Goal: Task Accomplishment & Management: Complete application form

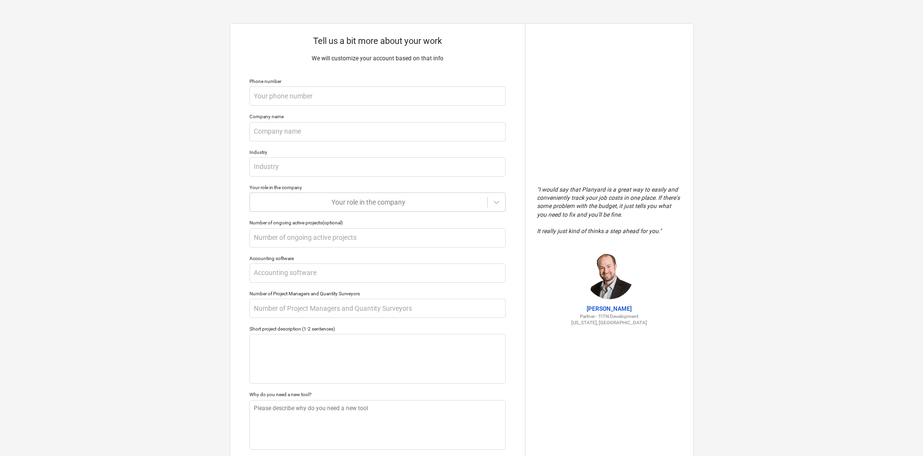
type textarea "x"
click at [262, 103] on input "text" at bounding box center [377, 95] width 256 height 19
type input "4"
type textarea "x"
type input "40"
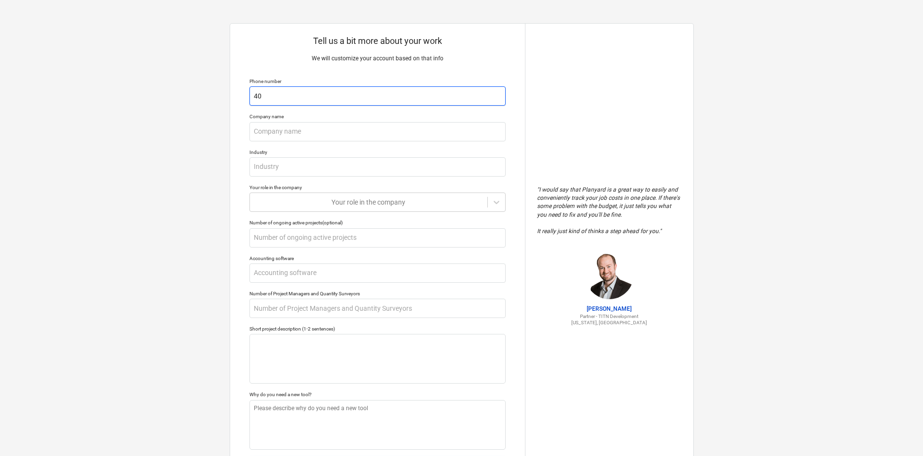
type textarea "x"
type input "405"
type textarea "x"
type input "4059"
type textarea "x"
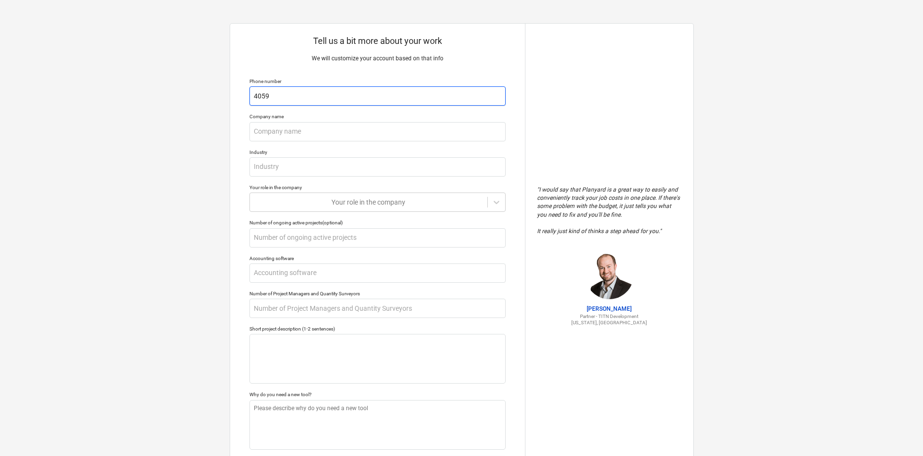
type input "40595"
type textarea "x"
type input "405953"
type textarea "x"
type input "4059532"
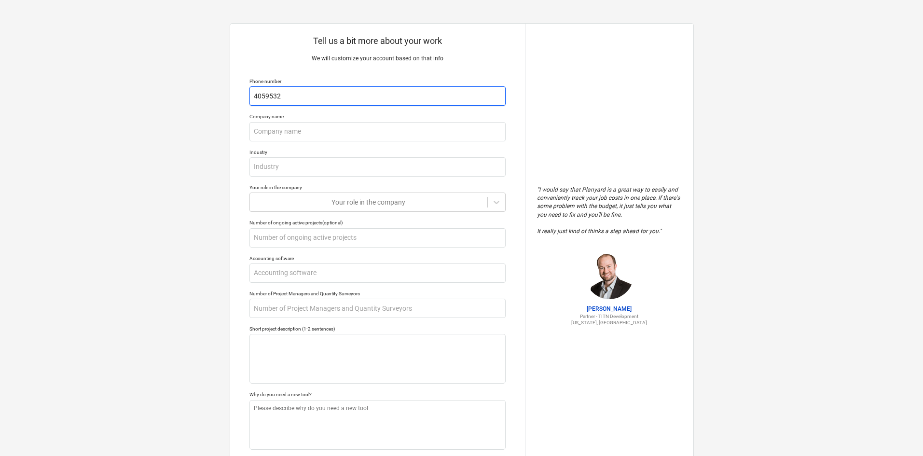
type textarea "x"
type input "40595325"
type textarea "x"
type input "405953252"
type textarea "x"
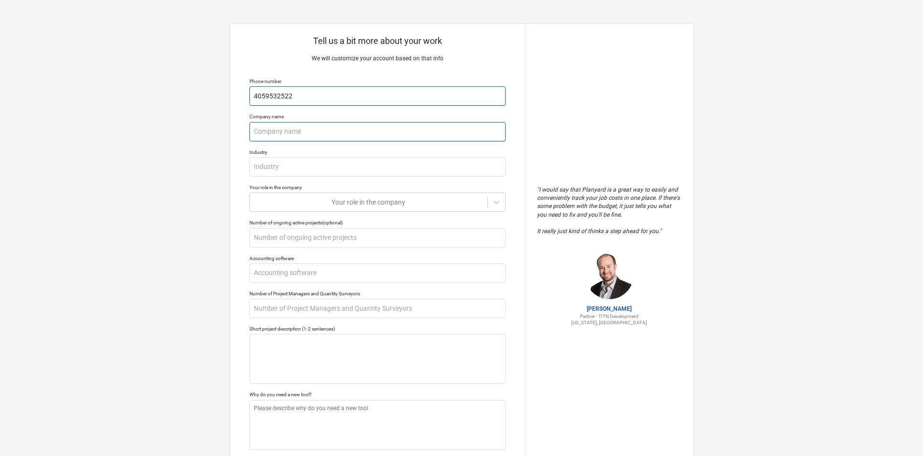
type input "4059532522"
click at [333, 130] on input "text" at bounding box center [377, 131] width 256 height 19
type textarea "x"
type input "N"
type textarea "x"
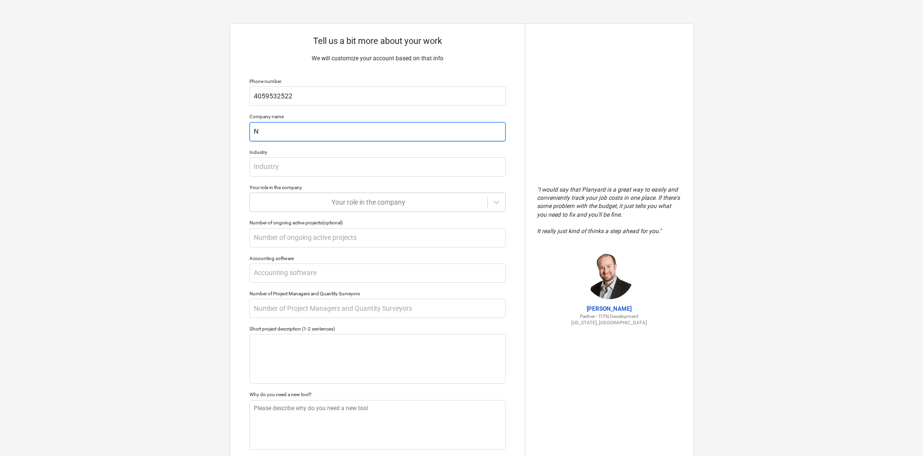
type input "Ne"
type textarea "x"
type input "Nex"
type textarea "x"
type input "Next"
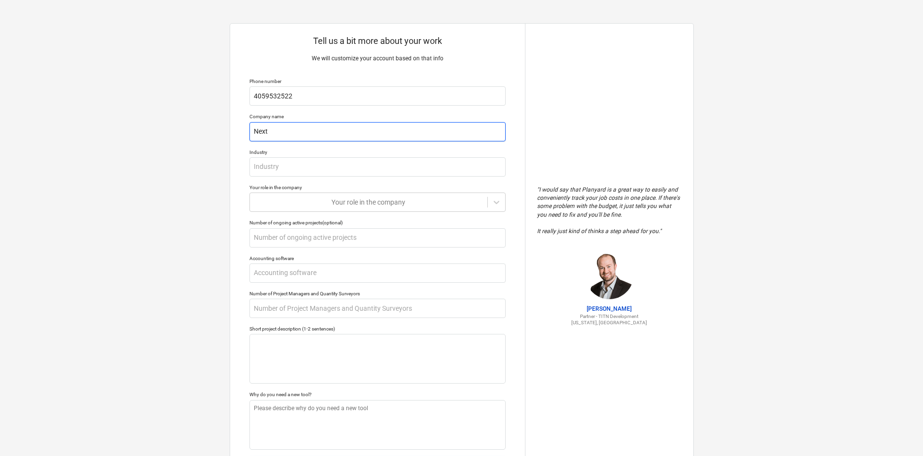
type textarea "x"
type input "Next"
type textarea "x"
type input "Next G"
type textarea "x"
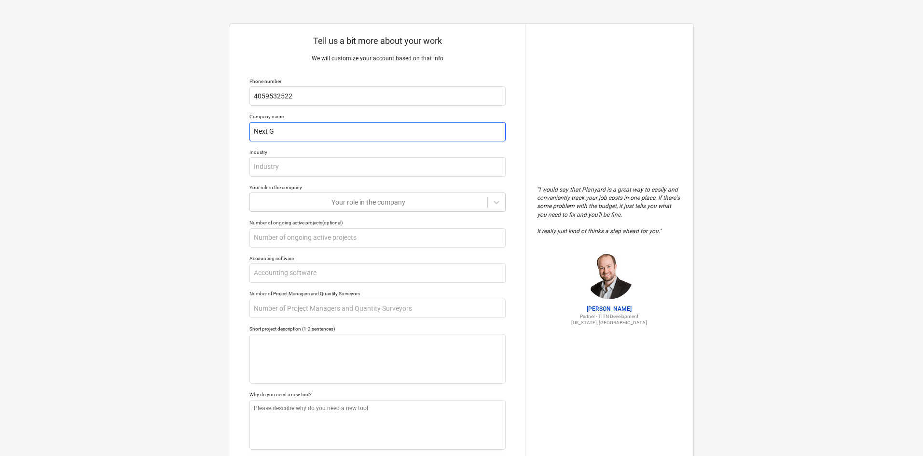
type input "Next Ge"
type textarea "x"
type input "Next Gen"
type textarea "x"
type input "Next Genr"
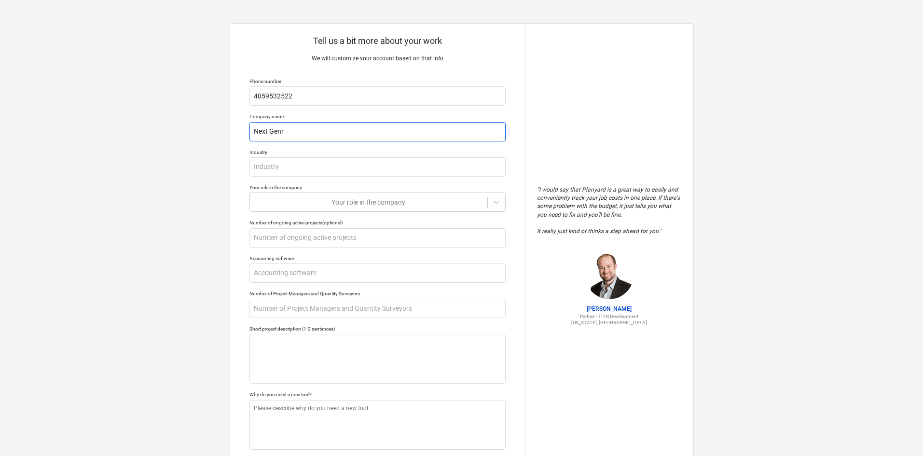
type textarea "x"
type input "Next Genra"
type textarea "x"
type input "Next Genrat"
type textarea "x"
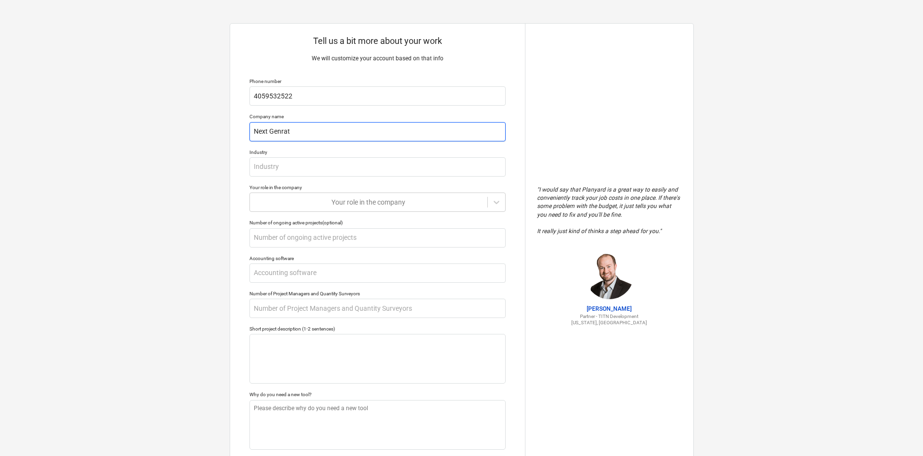
type input "Next Genrati"
type textarea "x"
type input "Next Genratio"
type textarea "x"
type input "Next Genration"
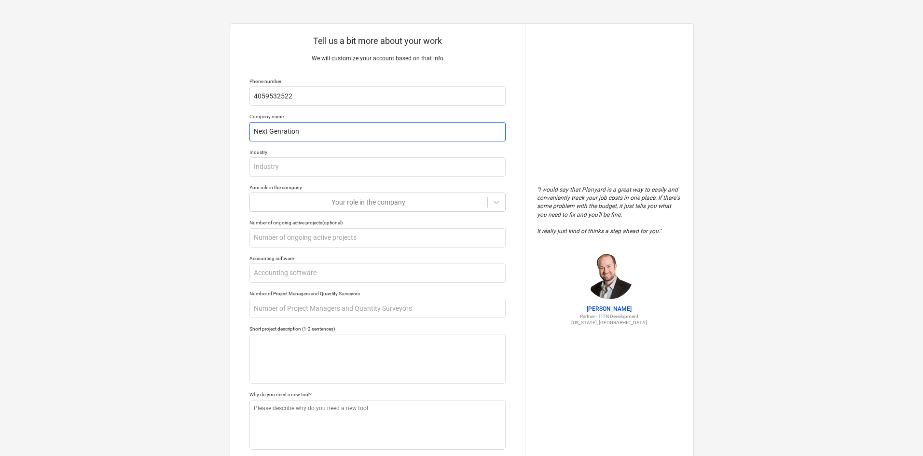
type textarea "x"
type input "Next Genration"
type textarea "x"
type input "Next Genration R"
type textarea "x"
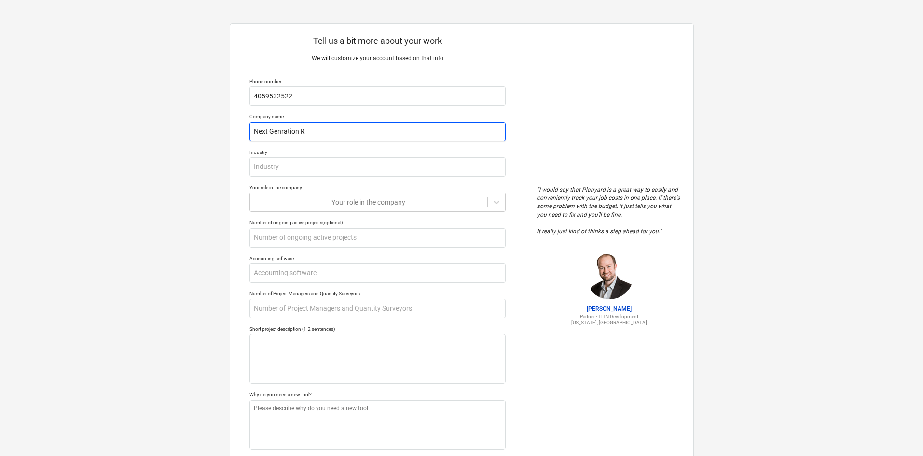
type input "Next Genration Ro"
type textarea "x"
type input "Next Genration Roo"
type textarea "x"
type input "Next Genration Roof"
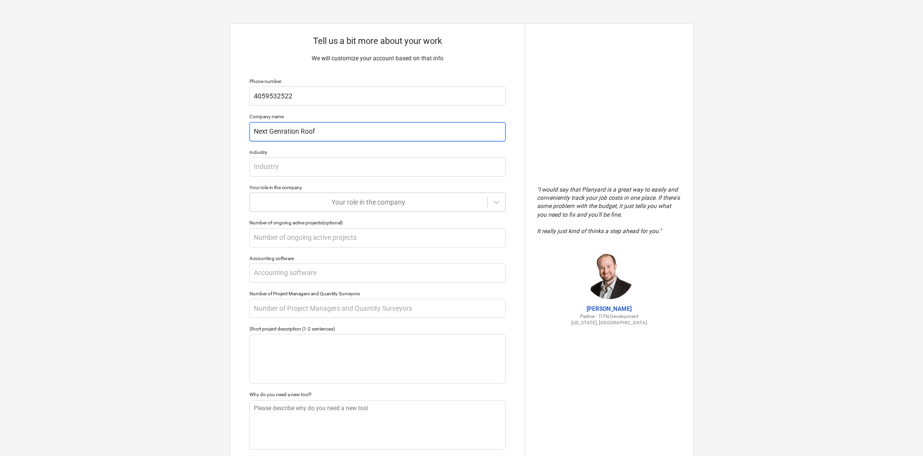
type textarea "x"
type input "Next Genration Roofi"
type textarea "x"
type input "Next Genration Roofin"
type textarea "x"
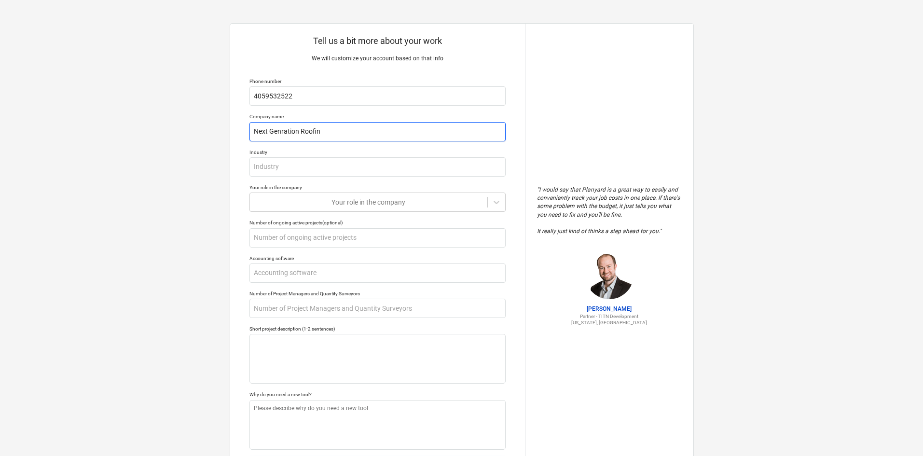
type input "Next Genration Roofing"
type textarea "x"
type input "Next Genration Roofing"
type textarea "x"
type input "Next Genration Roofing a"
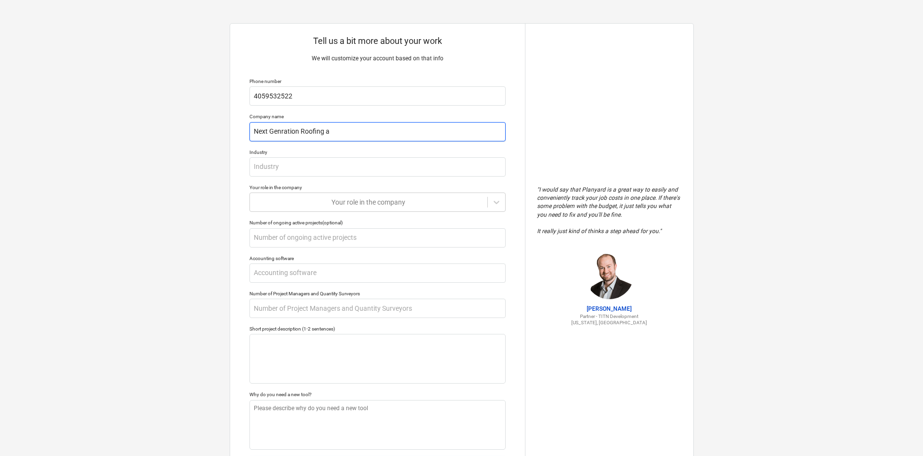
type textarea "x"
type input "Next Genration Roofing an"
type textarea "x"
type input "Next Genration Roofing and"
type textarea "x"
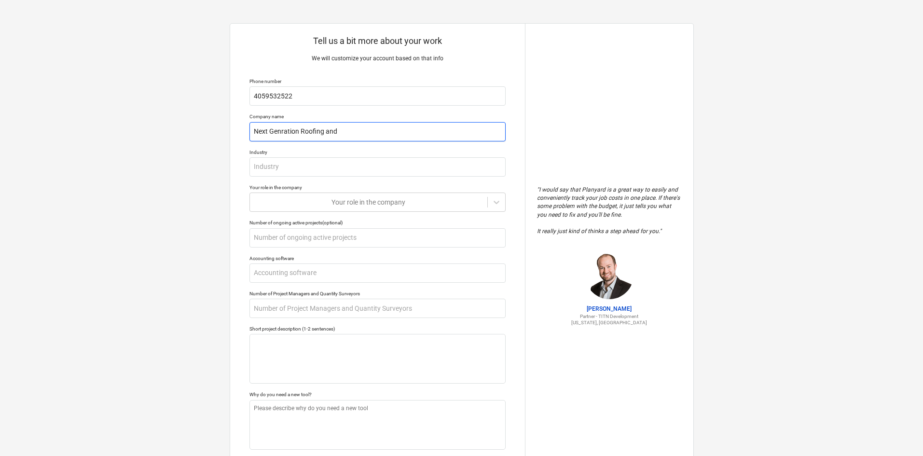
type input "Next Genration Roofing and"
type textarea "x"
type input "Next Genration Roofing and c"
type textarea "x"
type input "Next Genration Roofing and co"
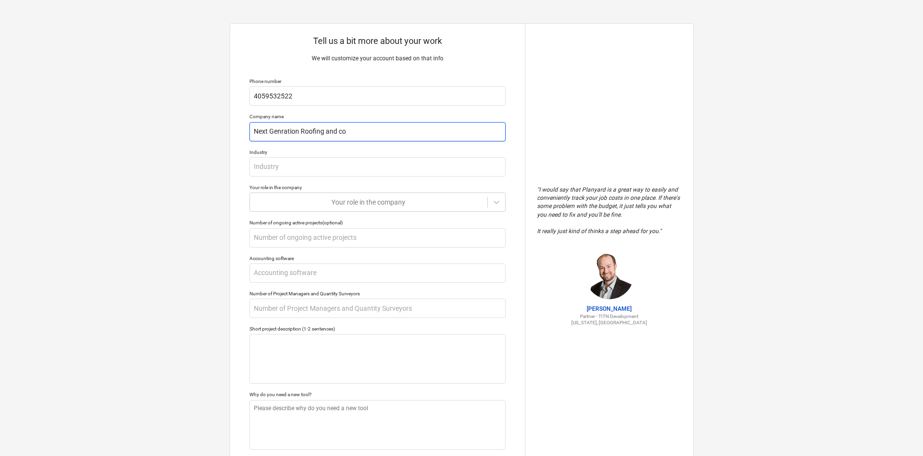
type textarea "x"
type input "Next Genration Roofing and con"
type textarea "x"
type input "Next Genration Roofing and cons"
type textarea "x"
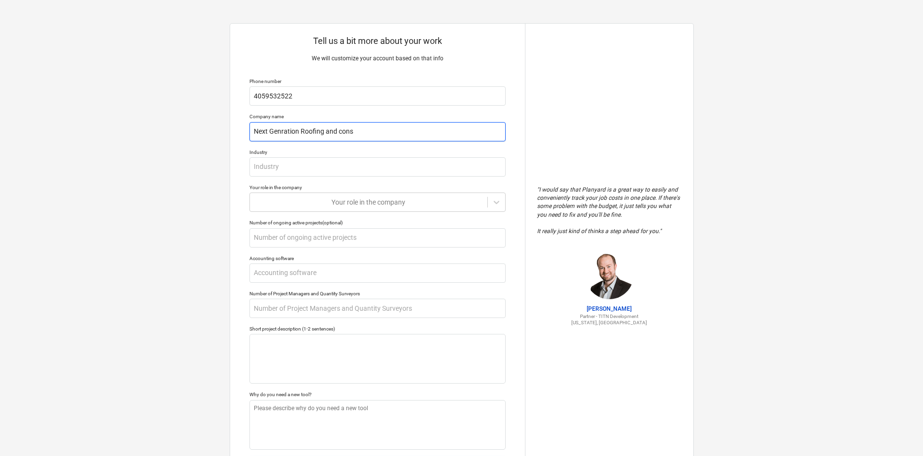
type input "Next Genration Roofing and const"
type textarea "x"
type input "Next Genration Roofing and constr"
type textarea "x"
type input "Next Genration Roofing and constru"
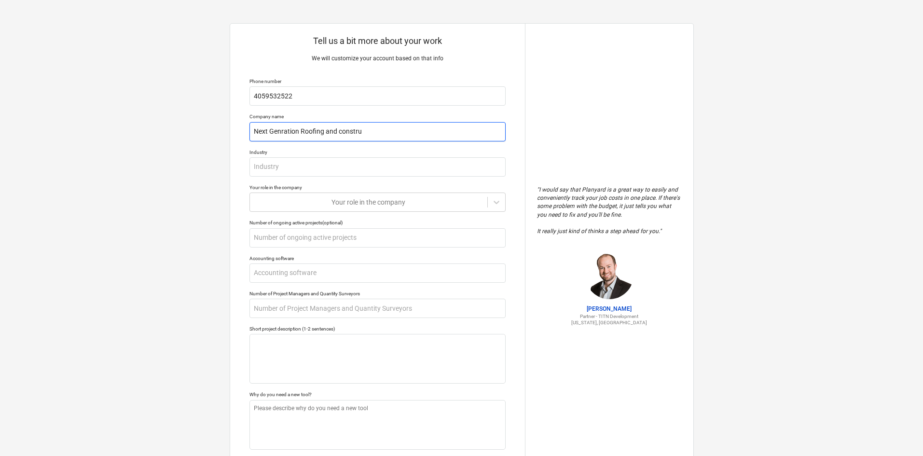
type textarea "x"
type input "Next Genration Roofing and construc"
type textarea "x"
type input "Next Genration Roofing and construct"
type textarea "x"
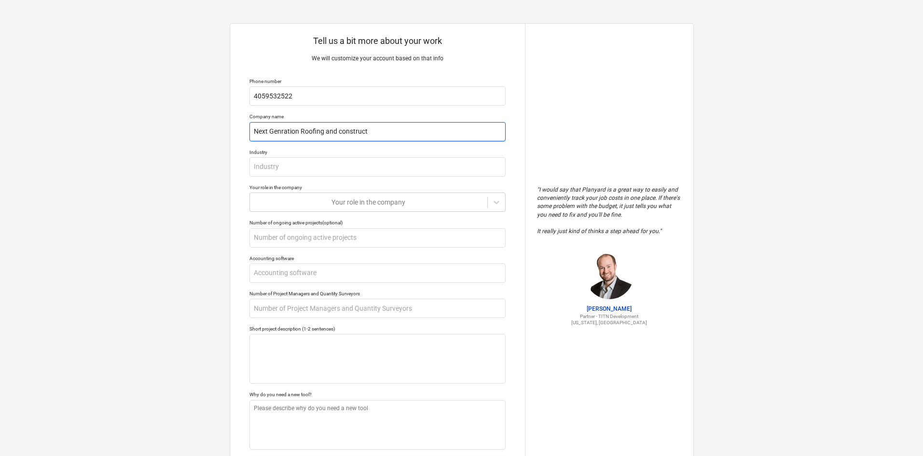
type input "Next Genration Roofing and constructi"
type textarea "x"
type input "Next Genration Roofing and constructio"
type textarea "x"
type input "Next Genration Roofing and construction"
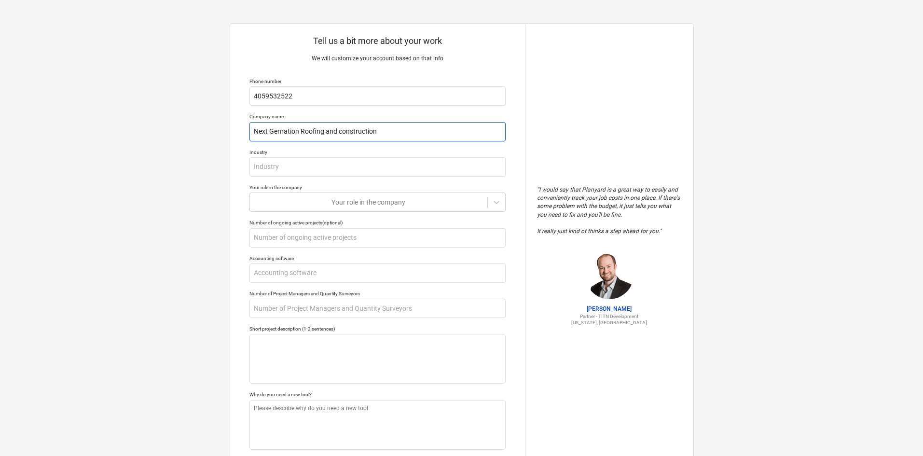
type textarea "x"
type input "Next Genration Roofing and construction"
drag, startPoint x: 293, startPoint y: 145, endPoint x: 292, endPoint y: 140, distance: 4.8
type textarea "x"
type input "Next Generation Roofing and construction"
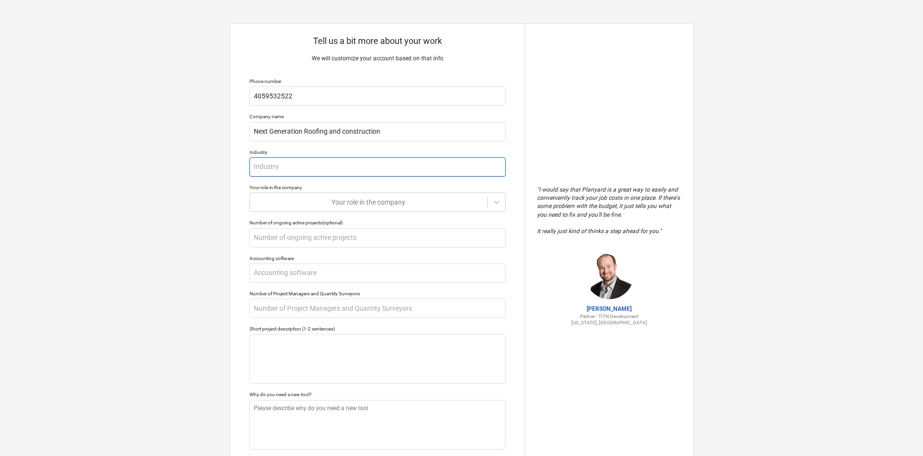
click at [267, 168] on input "text" at bounding box center [377, 166] width 256 height 19
type textarea "x"
type input "C"
type textarea "x"
type input "Co"
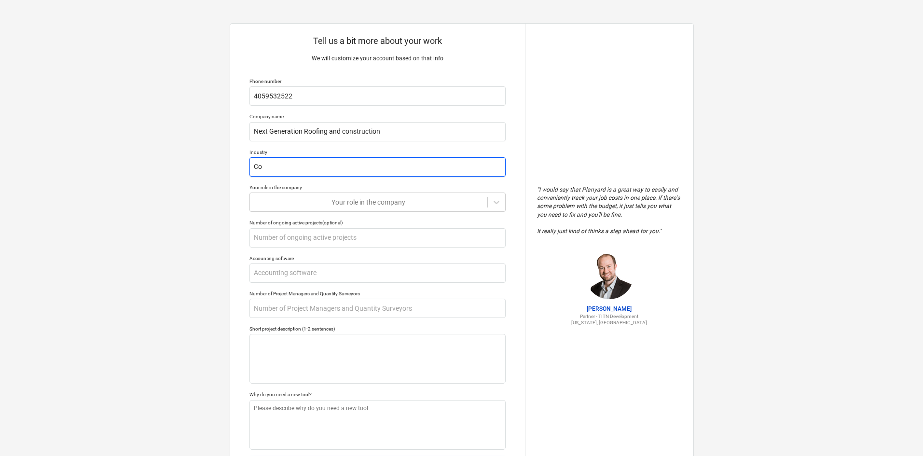
type textarea "x"
type input "Con"
type textarea "x"
type input "Cons"
type textarea "x"
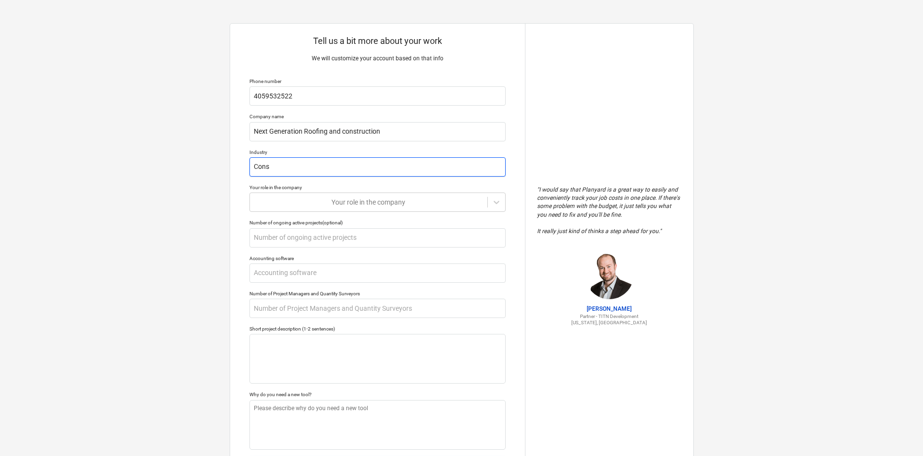
type input "Const"
type textarea "x"
type input "Constr"
type textarea "x"
type input "Constru"
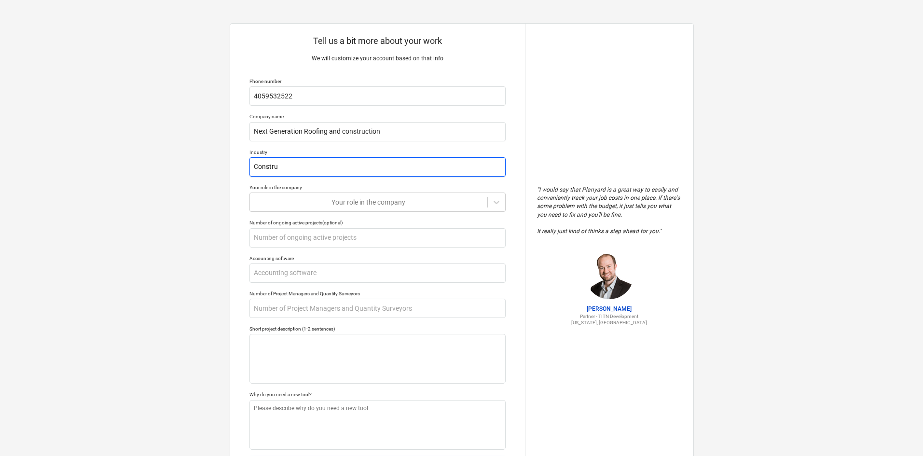
type textarea "x"
type input "Construc"
type textarea "x"
type input "Construct"
type textarea "x"
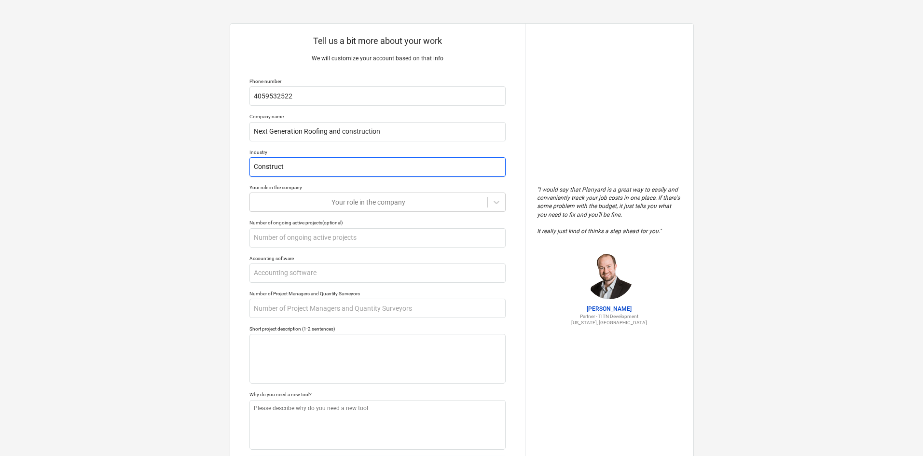
type input "Constructi"
type textarea "x"
type input "Constructio"
type textarea "x"
type input "Construction"
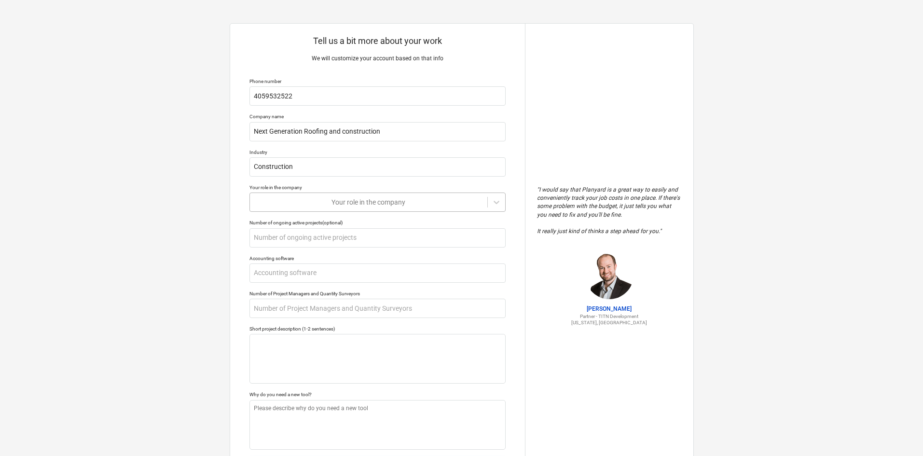
click at [372, 207] on div "Your role in the company" at bounding box center [368, 202] width 237 height 14
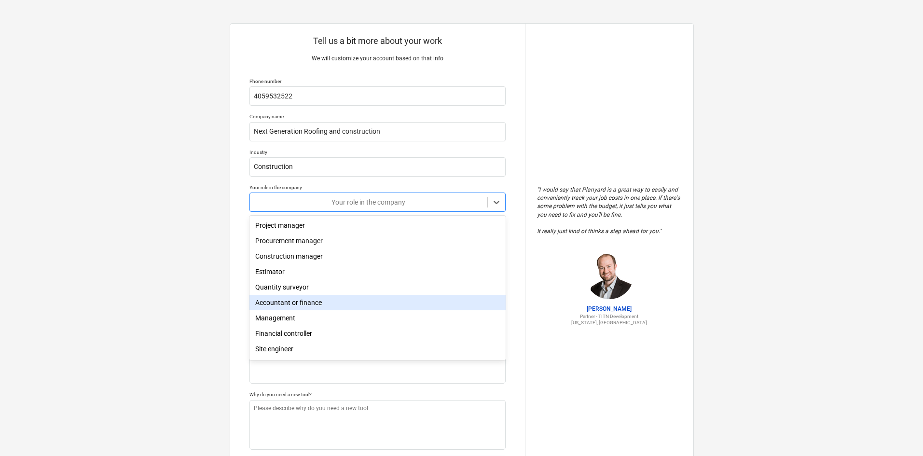
click at [301, 310] on div "Accountant or finance" at bounding box center [377, 302] width 256 height 15
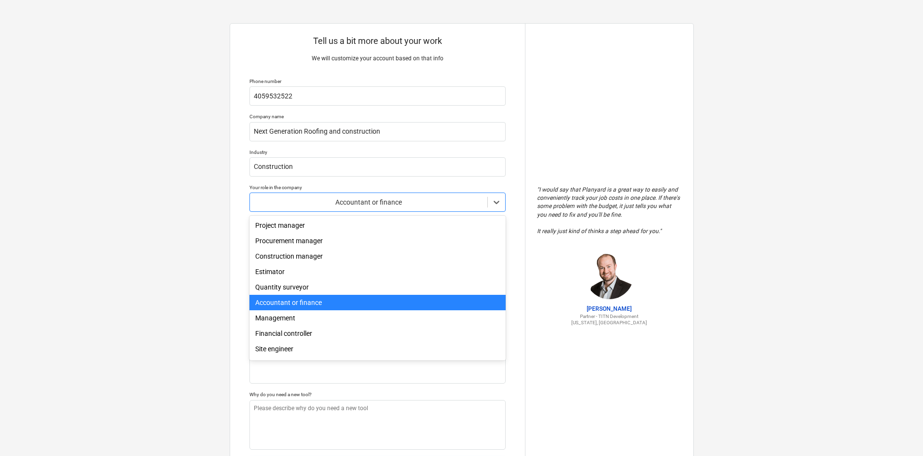
click at [362, 201] on div at bounding box center [369, 202] width 228 height 10
click at [279, 317] on div "Management" at bounding box center [377, 317] width 256 height 15
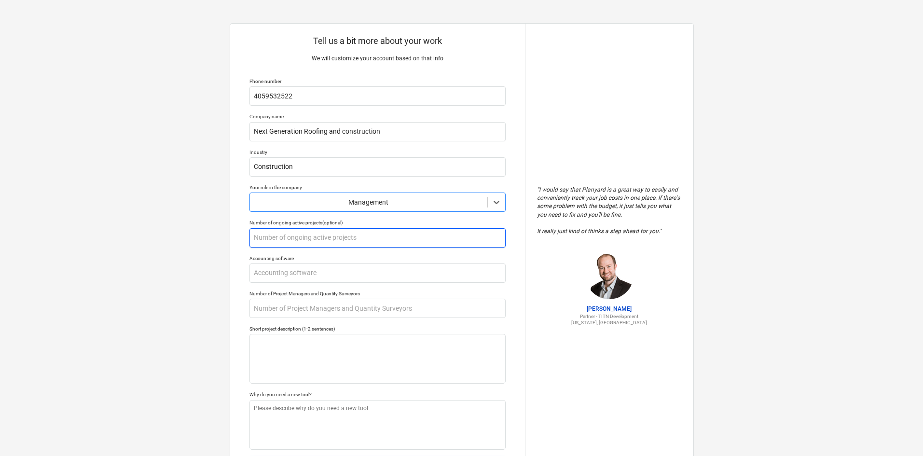
type textarea "x"
click at [311, 238] on input "text" at bounding box center [377, 237] width 256 height 19
type input "7"
type textarea "x"
type input "70"
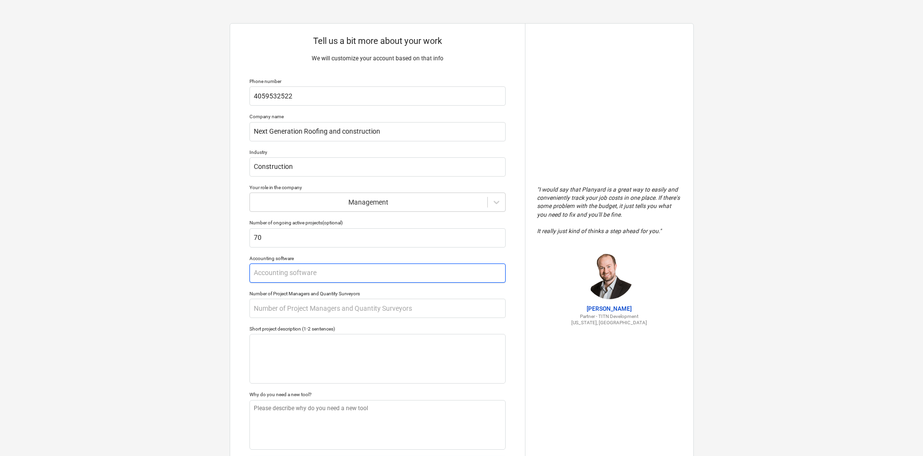
click at [320, 280] on input "text" at bounding box center [377, 272] width 256 height 19
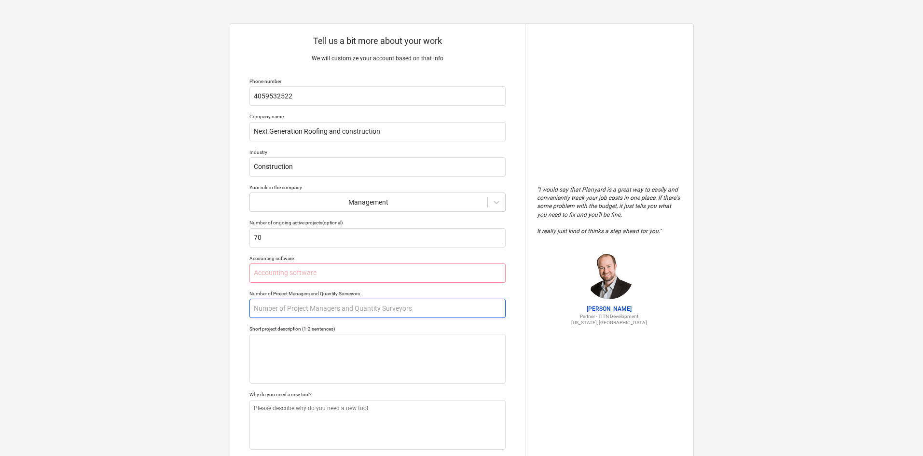
click at [305, 311] on input "text" at bounding box center [377, 308] width 256 height 19
type textarea "x"
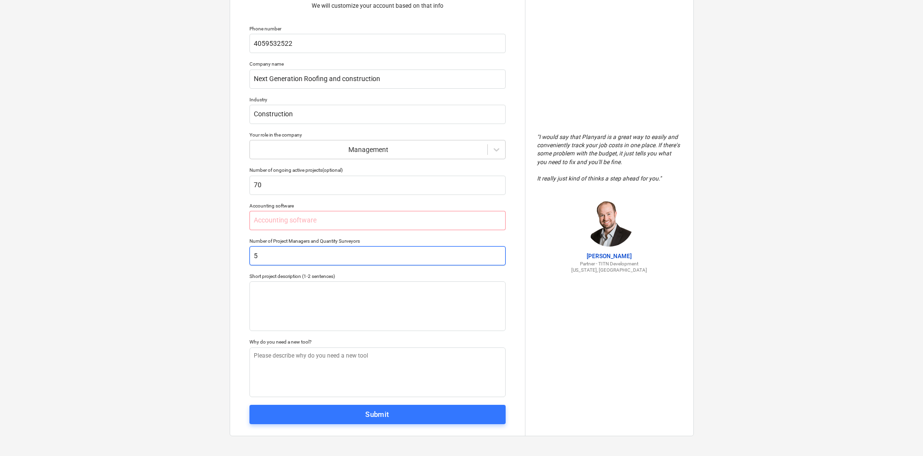
scroll to position [56, 0]
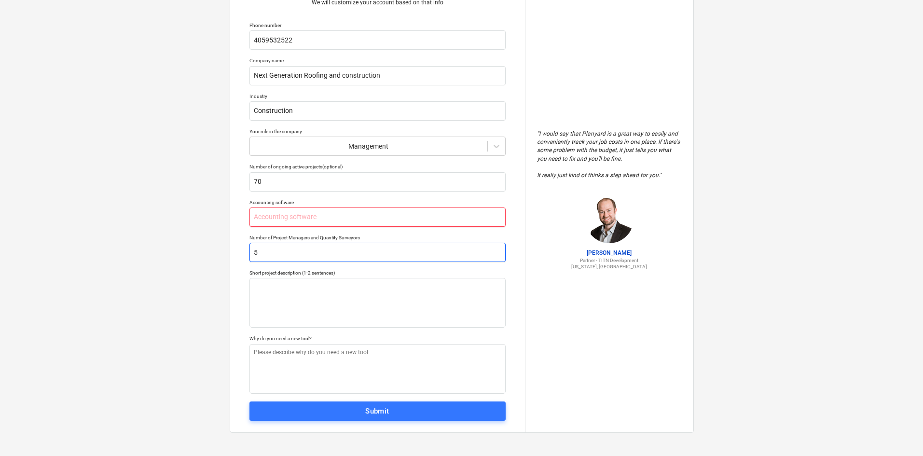
type input "5"
click at [329, 216] on input "text" at bounding box center [377, 216] width 256 height 19
type textarea "x"
type input "q"
type textarea "x"
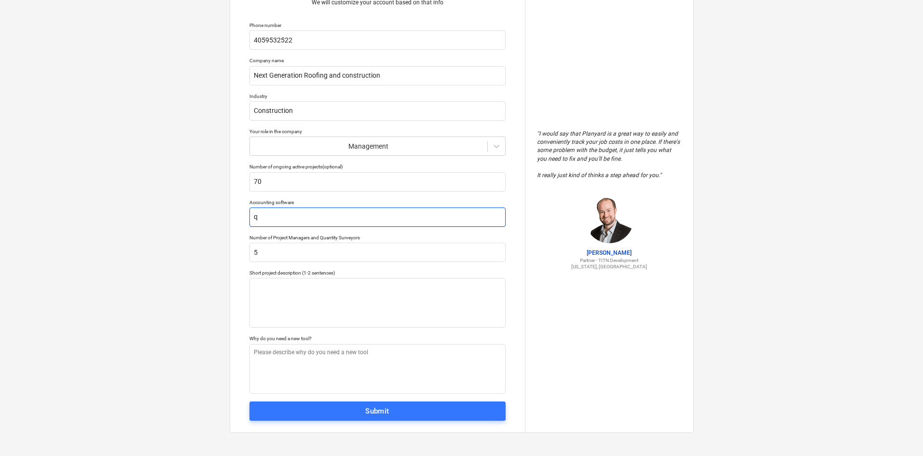
type input "qu"
type textarea "x"
type input "qui"
type textarea "x"
type input "quic"
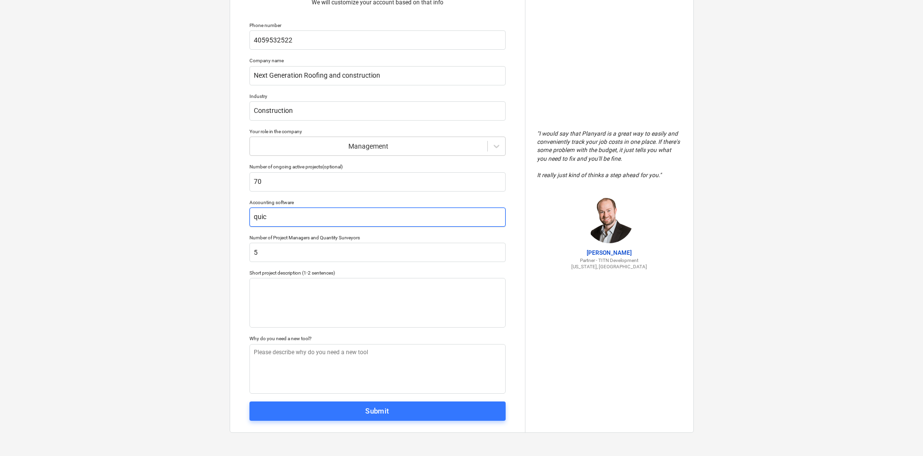
type textarea "x"
type input "quick"
type textarea "x"
type input "quick"
type textarea "x"
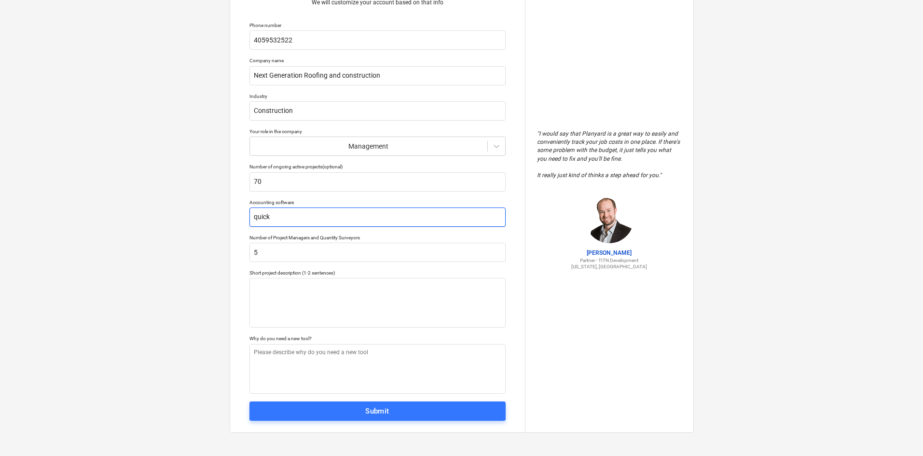
type input "quick b"
type textarea "x"
type input "quick bo"
type textarea "x"
type input "quick boo"
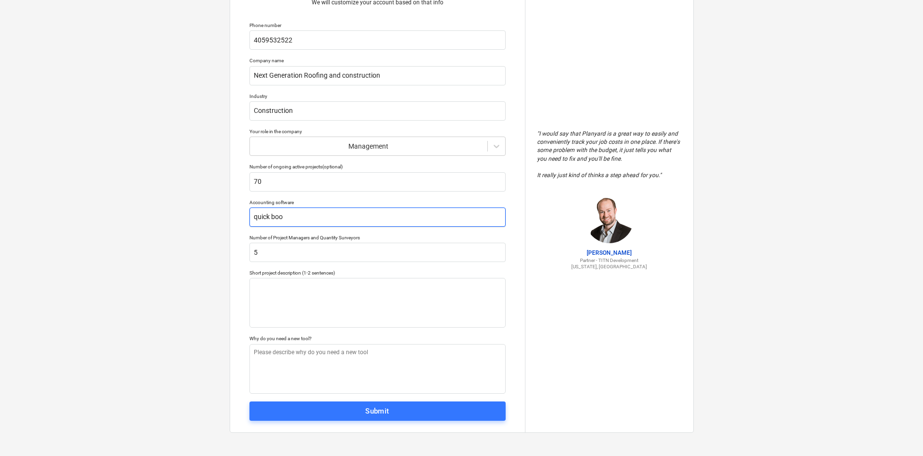
type textarea "x"
type input "quick book"
type textarea "x"
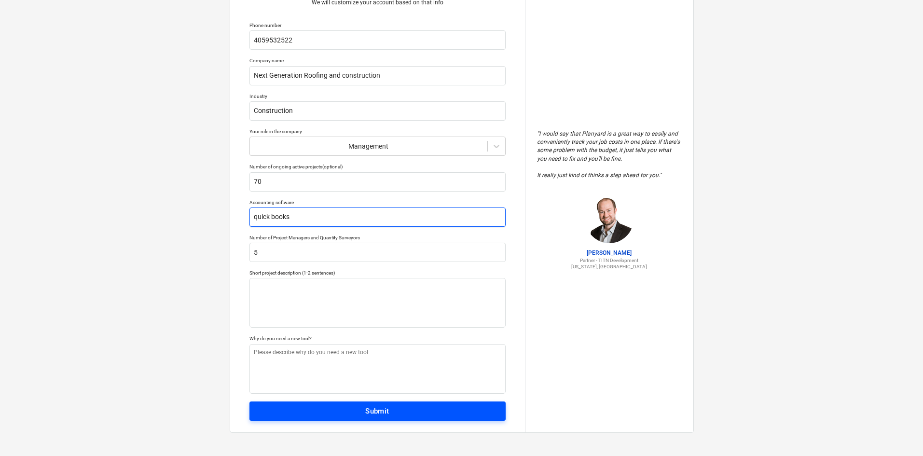
type input "quick books"
click at [365, 413] on div "Submit" at bounding box center [377, 411] width 24 height 13
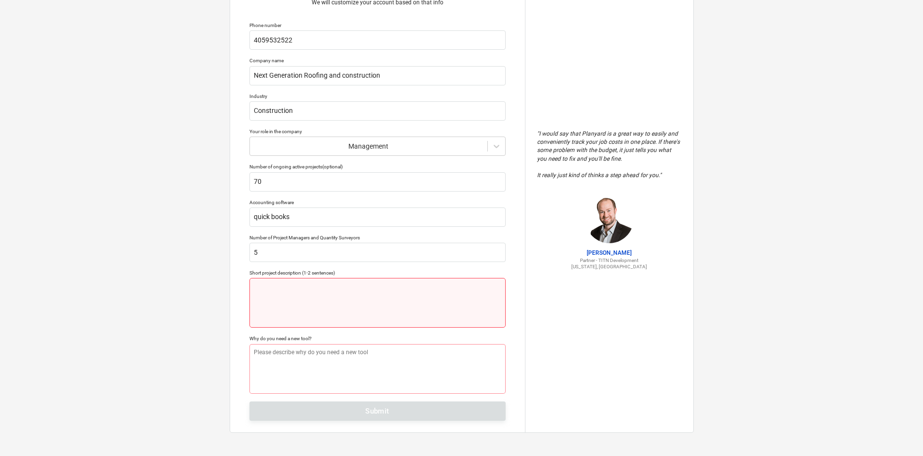
click at [321, 308] on textarea at bounding box center [377, 303] width 256 height 50
type textarea "x"
type textarea "R"
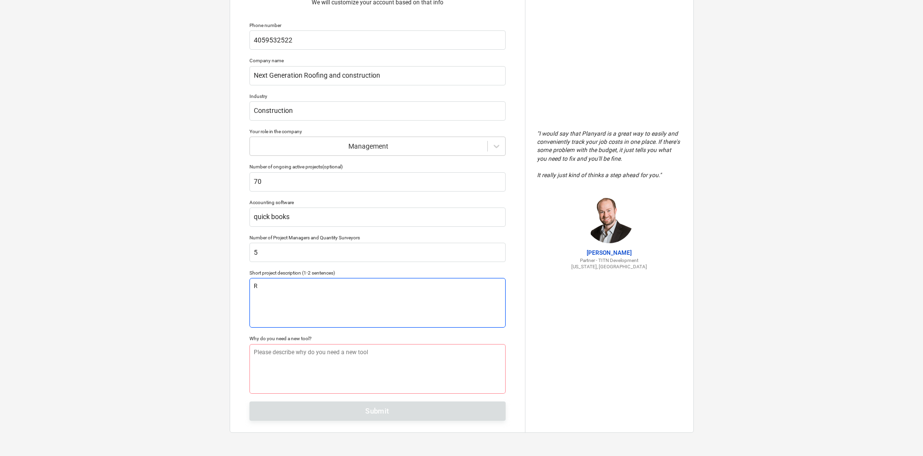
type textarea "x"
type textarea "Ro"
type textarea "x"
type textarea "Roo"
type textarea "x"
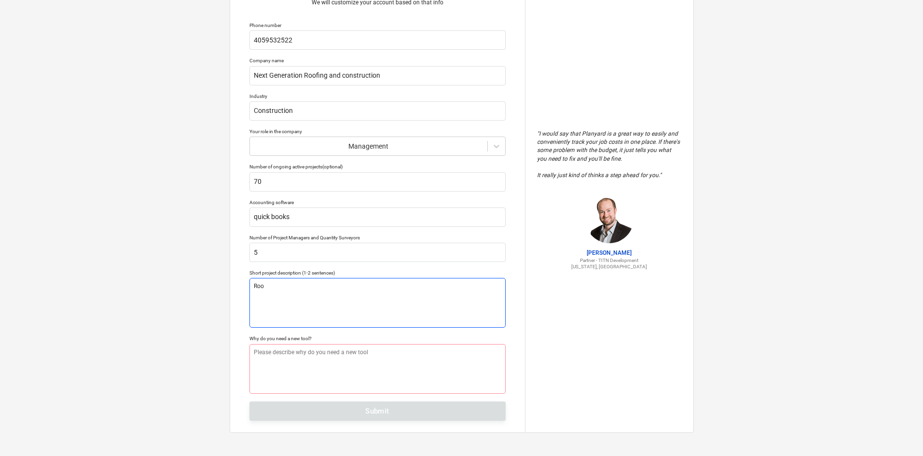
type textarea "Roof"
type textarea "x"
type textarea "Roofi"
type textarea "x"
type textarea "Roofin"
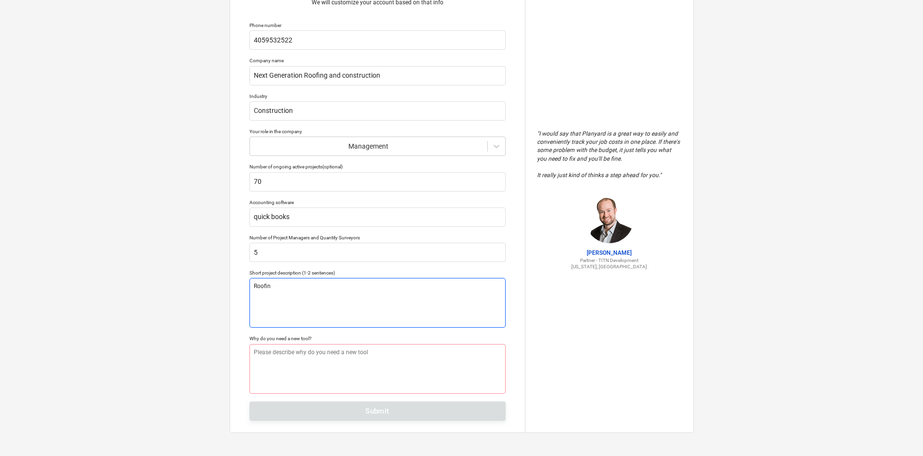
type textarea "x"
type textarea "Roofing"
type textarea "x"
type textarea "Roofing,"
type textarea "x"
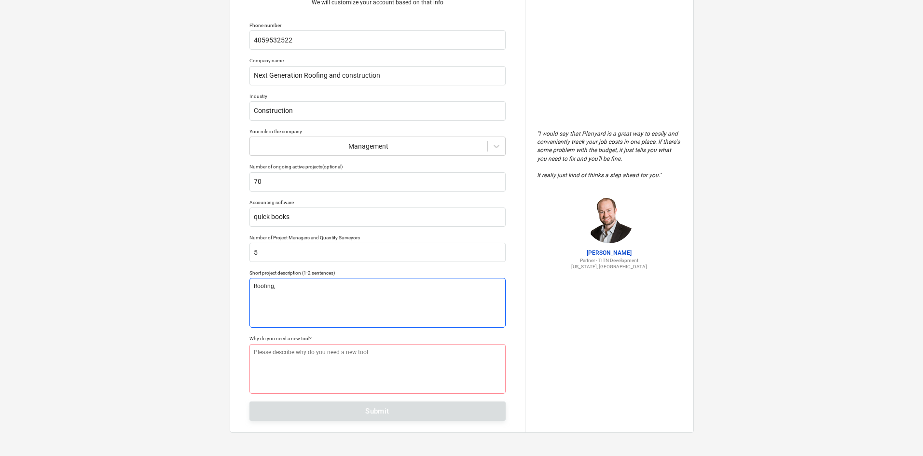
type textarea "Roofing,"
type textarea "x"
type textarea "Roofing, F"
type textarea "x"
type textarea "Roofing, Fr"
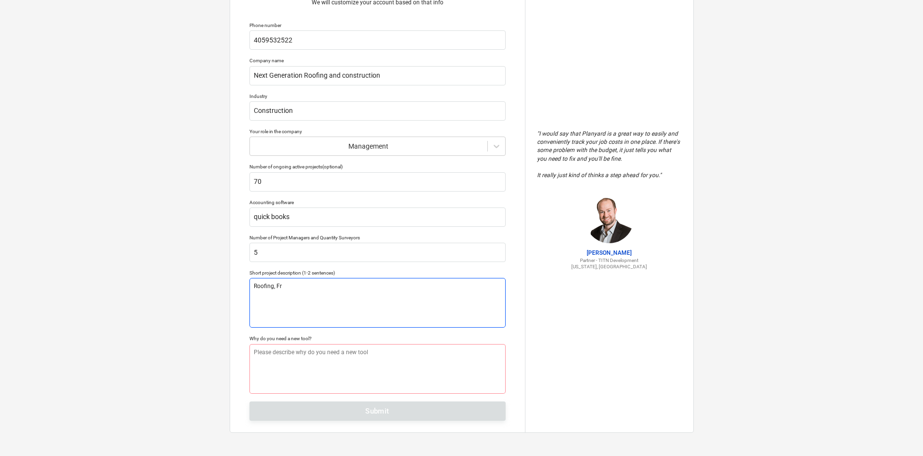
type textarea "x"
type textarea "Roofing, Fra"
type textarea "x"
type textarea "Roofing, Fram"
type textarea "x"
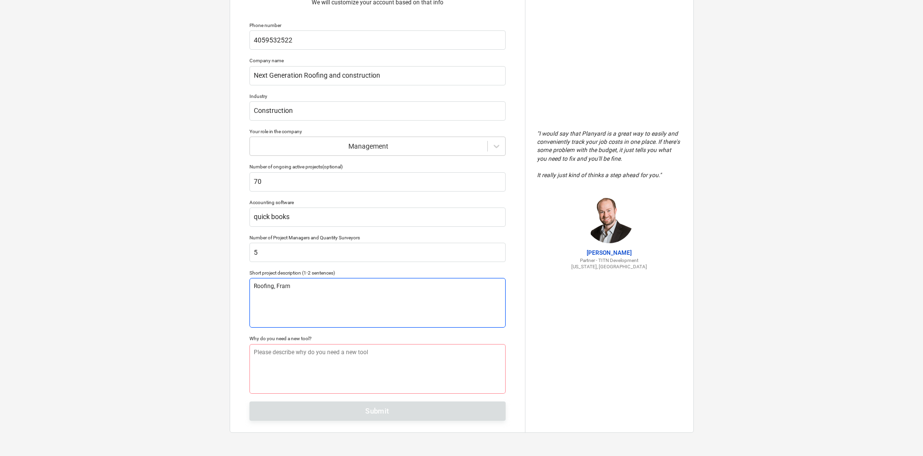
type textarea "Roofing, Frami"
type textarea "x"
type textarea "Roofing, Framin"
type textarea "x"
type textarea "Roofing, Framing"
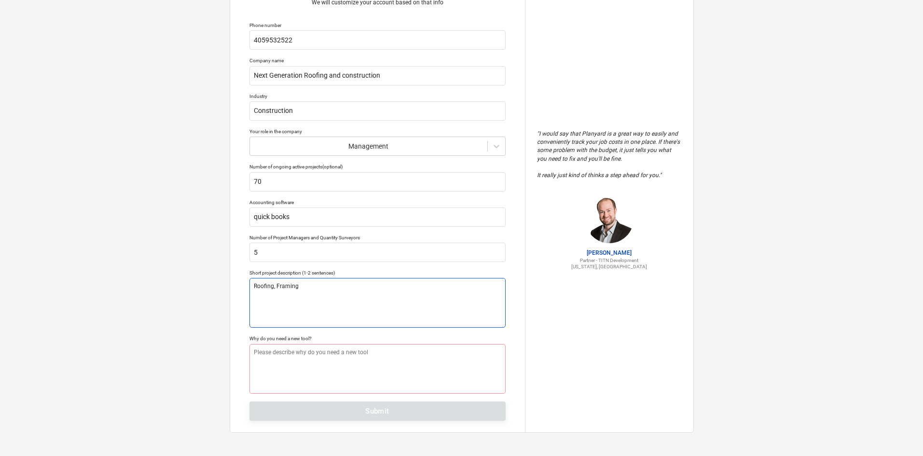
type textarea "x"
type textarea "Roofing, Framing,"
type textarea "x"
type textarea "Roofing, Framing,"
type textarea "x"
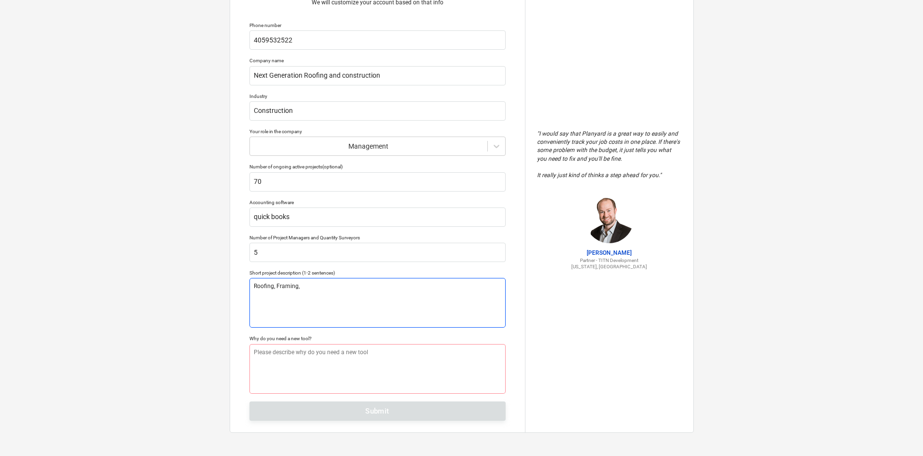
type textarea "Roofing, Framing, E"
type textarea "x"
type textarea "Roofing, Framing, Ex"
type textarea "x"
type textarea "Roofing, Framing, Ext"
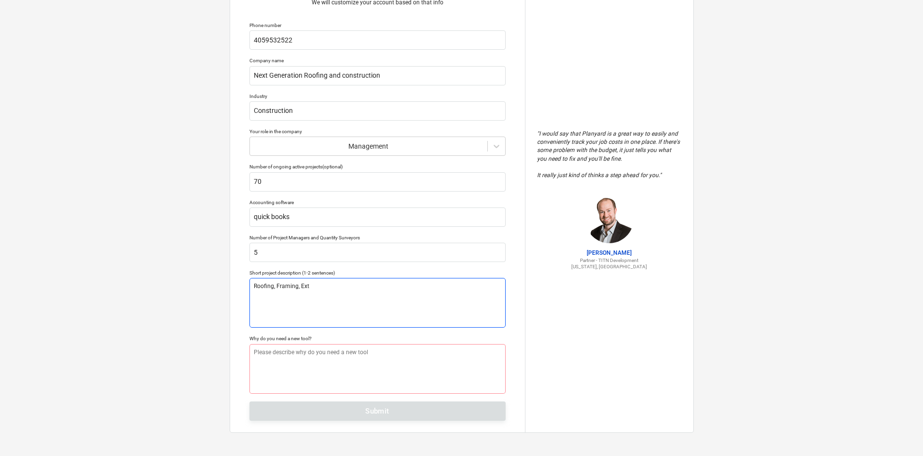
type textarea "x"
type textarea "Roofing, Framing, Exte"
type textarea "x"
type textarea "Roofing, Framing, Exter"
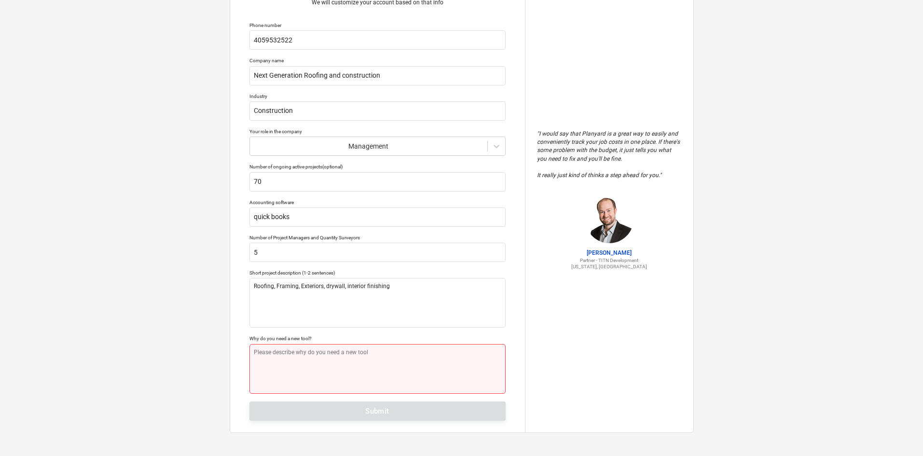
click at [299, 359] on textarea at bounding box center [377, 369] width 256 height 50
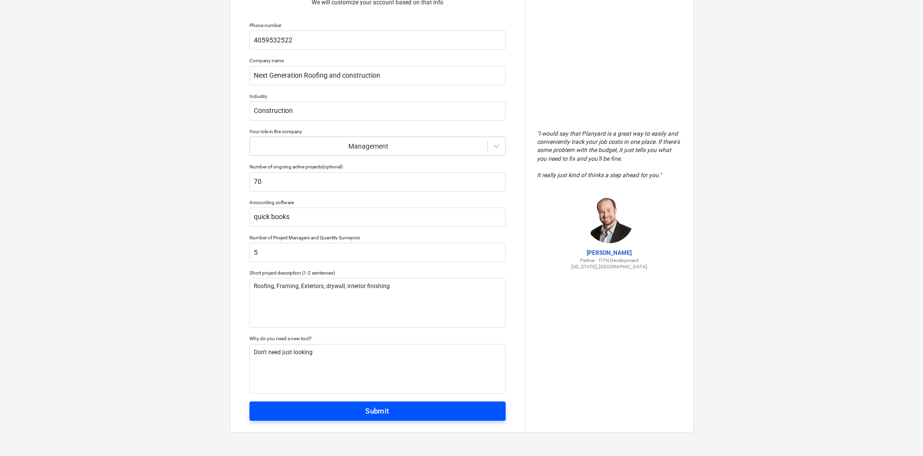
click at [368, 415] on div "Submit" at bounding box center [377, 411] width 24 height 13
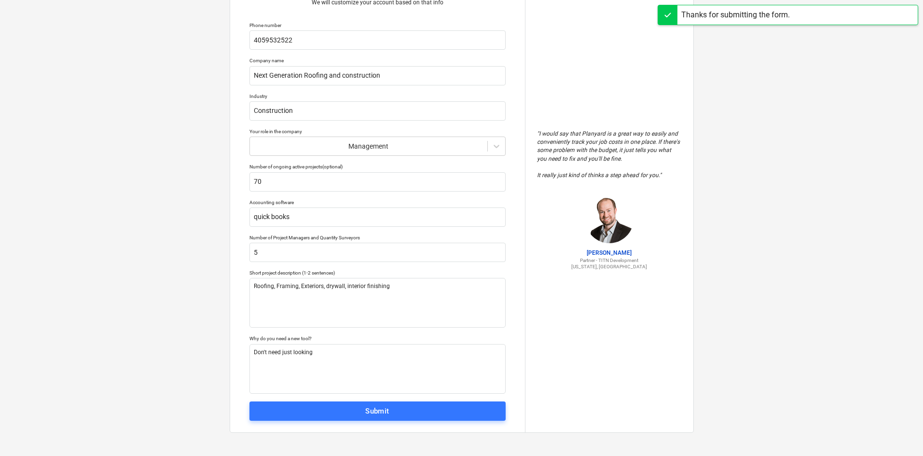
scroll to position [9, 0]
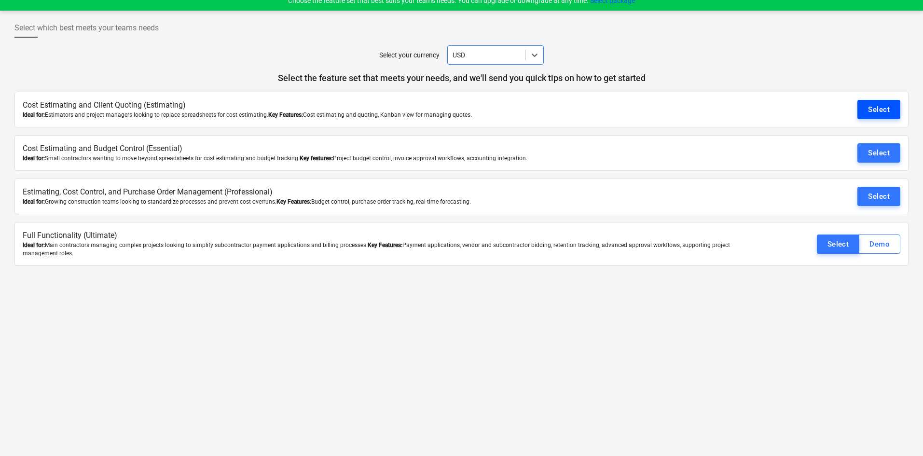
click at [872, 110] on div "Select" at bounding box center [879, 109] width 22 height 13
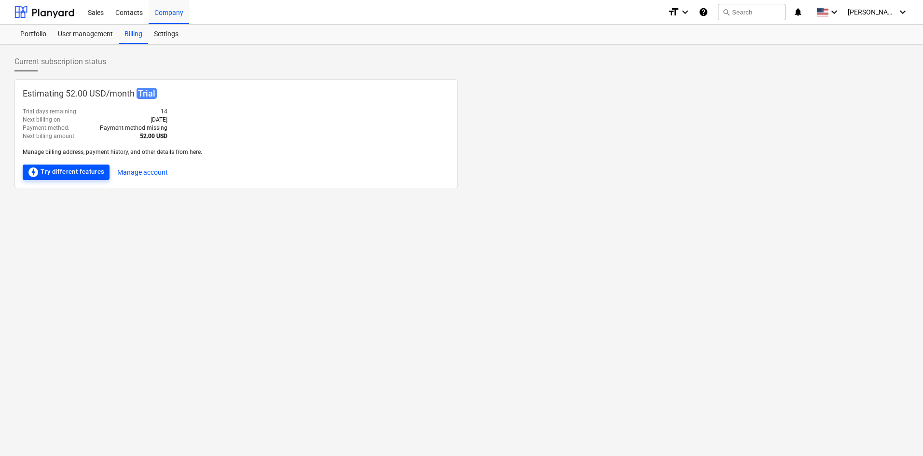
click at [85, 173] on div "offline_bolt Try different features" at bounding box center [66, 172] width 77 height 12
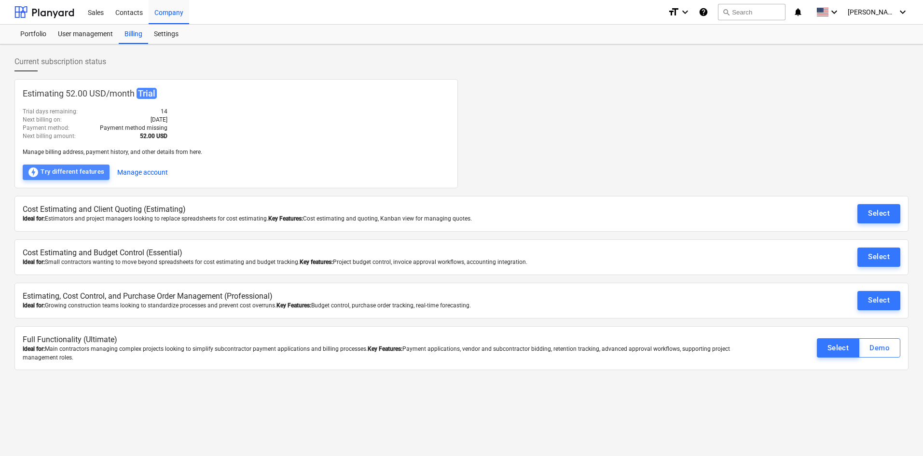
click at [85, 173] on div "offline_bolt Try different features" at bounding box center [66, 172] width 77 height 12
click at [148, 172] on button "Manage account" at bounding box center [142, 172] width 51 height 15
click at [142, 175] on button "Manage account" at bounding box center [142, 172] width 51 height 15
click at [150, 170] on button "Manage account" at bounding box center [142, 172] width 51 height 15
click at [885, 14] on span "[PERSON_NAME]" at bounding box center [872, 12] width 48 height 8
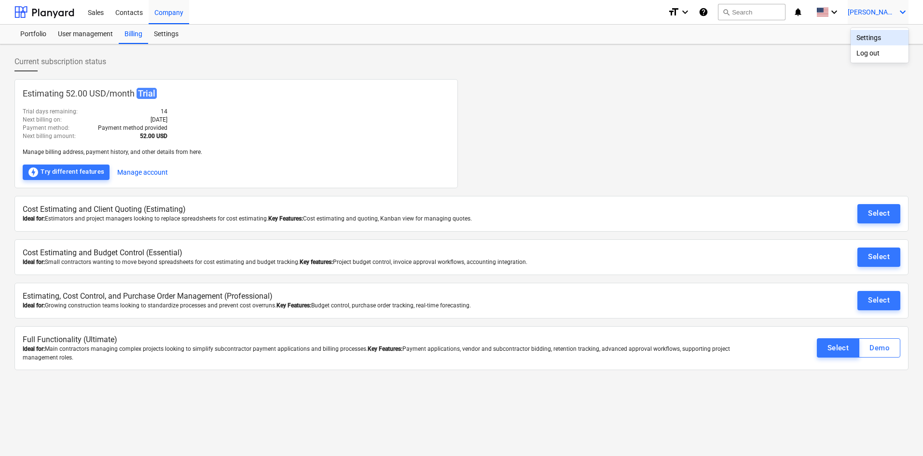
click at [871, 37] on div "Settings" at bounding box center [880, 37] width 58 height 15
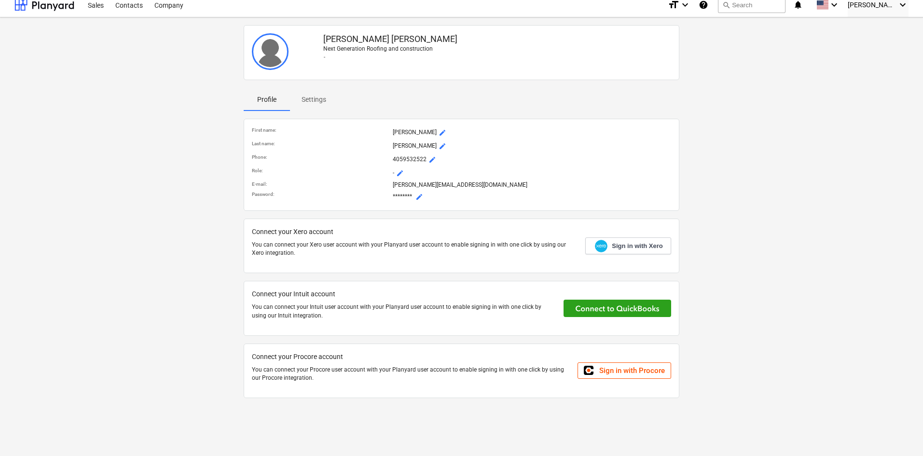
scroll to position [9, 0]
click at [128, 7] on div "Contacts" at bounding box center [129, 2] width 39 height 25
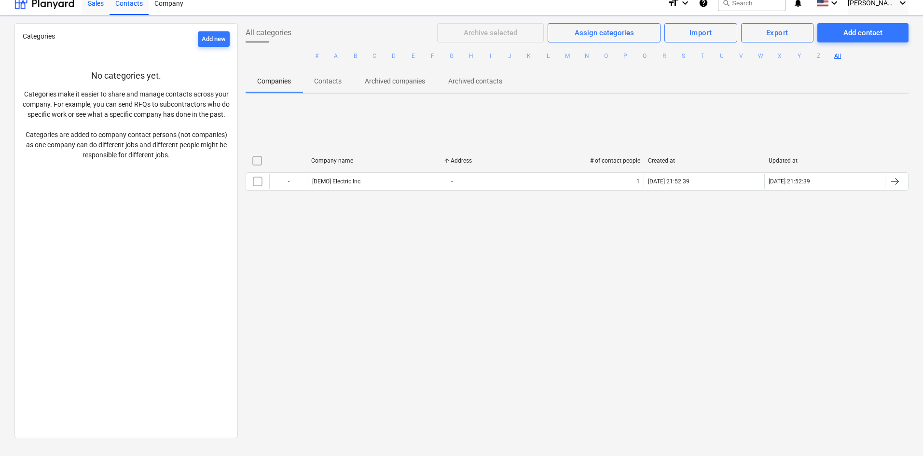
click at [100, 3] on div "Sales" at bounding box center [96, 2] width 28 height 25
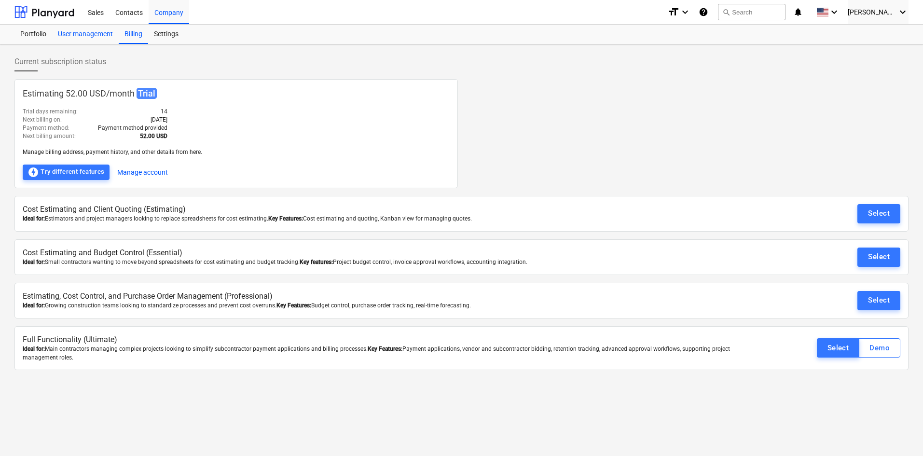
click at [95, 34] on div "User management" at bounding box center [85, 34] width 67 height 19
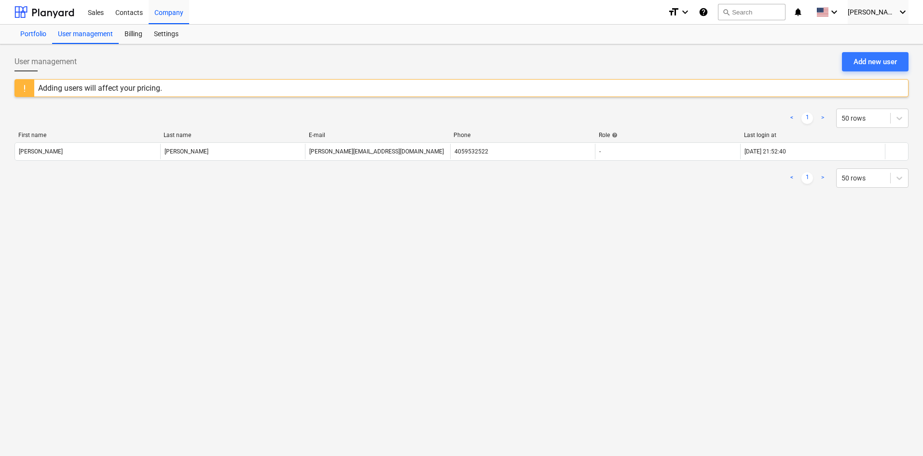
click at [41, 37] on div "Portfolio" at bounding box center [33, 34] width 38 height 19
click at [760, 11] on button "search Search" at bounding box center [752, 12] width 68 height 16
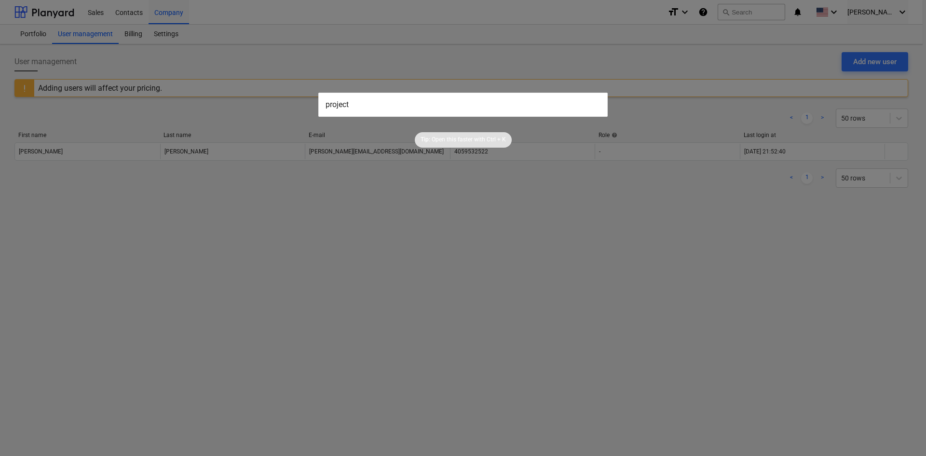
click at [446, 137] on p "Open this faster with" at bounding box center [459, 140] width 54 height 8
click at [410, 228] on div at bounding box center [463, 228] width 926 height 456
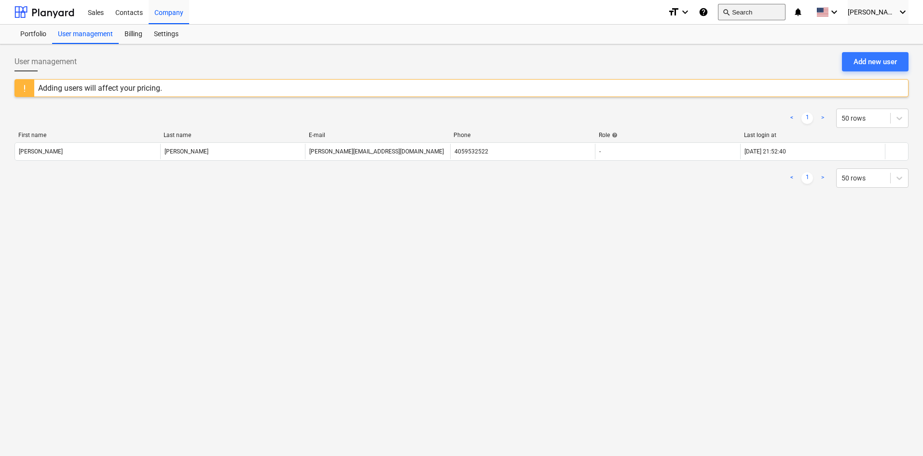
click at [757, 11] on button "search Search" at bounding box center [752, 12] width 68 height 16
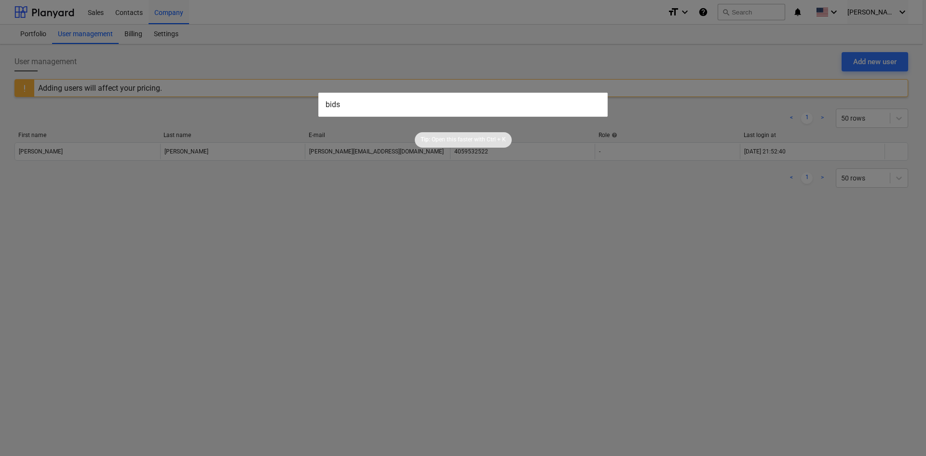
click at [405, 102] on input "bids" at bounding box center [462, 105] width 289 height 24
click at [486, 232] on div at bounding box center [463, 228] width 926 height 456
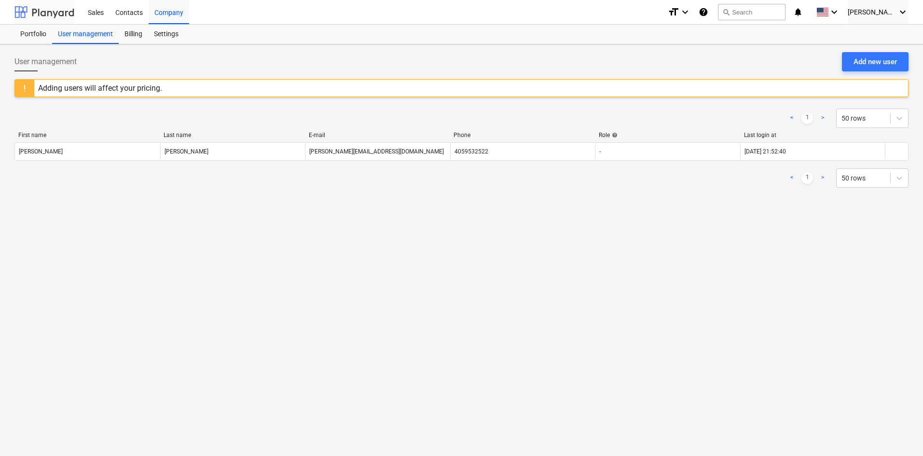
click at [32, 12] on div at bounding box center [44, 12] width 60 height 24
click at [21, 36] on div "Portfolio" at bounding box center [33, 34] width 38 height 19
click at [138, 31] on div "Billing" at bounding box center [133, 34] width 29 height 19
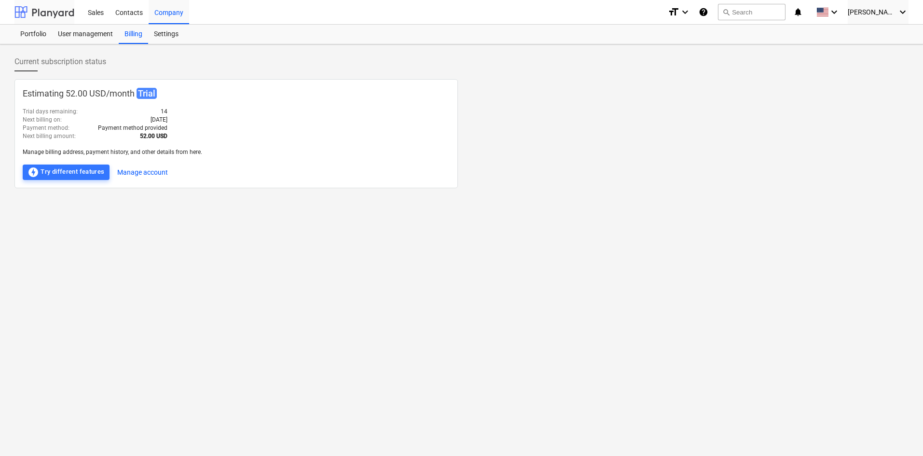
click at [15, 7] on div at bounding box center [44, 12] width 60 height 24
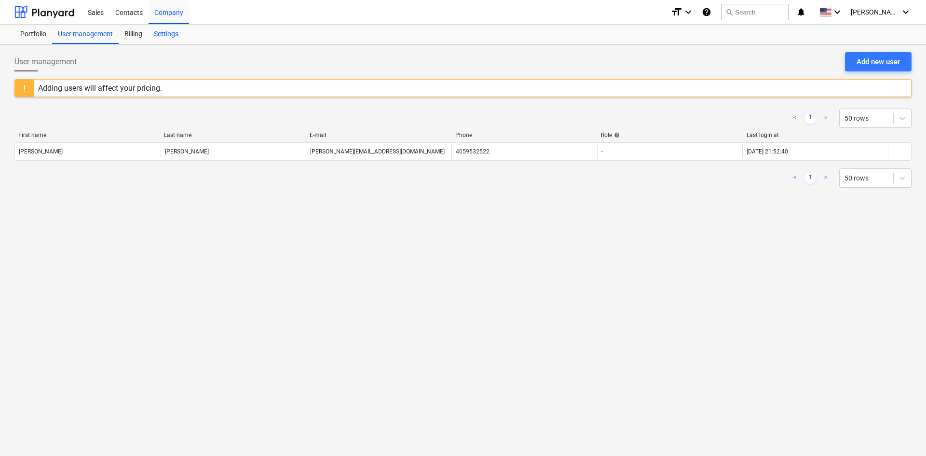
click at [171, 37] on div "Settings" at bounding box center [166, 34] width 36 height 19
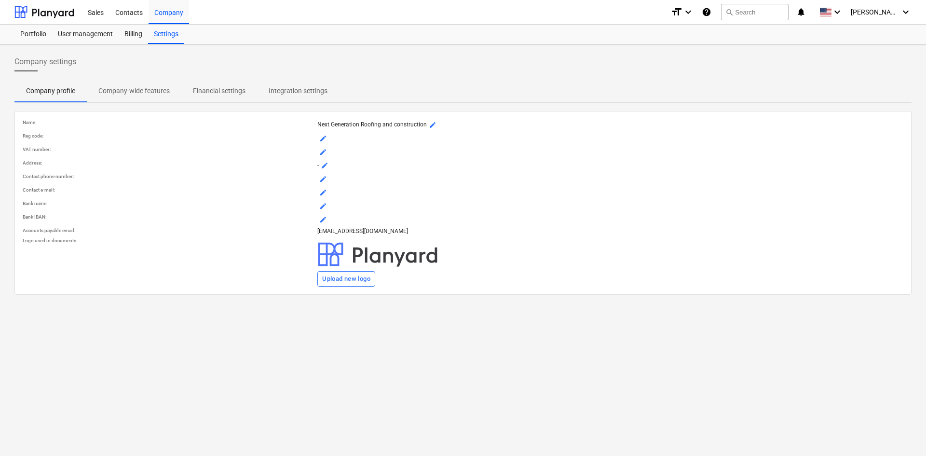
click at [143, 77] on div "Company settings" at bounding box center [462, 65] width 897 height 27
click at [906, 11] on icon "keyboard_arrow_down" at bounding box center [906, 12] width 12 height 12
click at [869, 38] on div "Settings" at bounding box center [883, 37] width 58 height 15
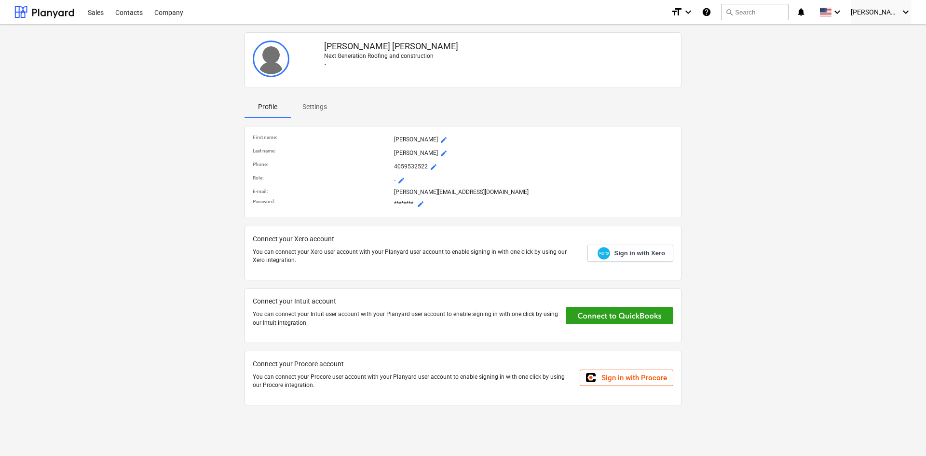
drag, startPoint x: 312, startPoint y: 117, endPoint x: 313, endPoint y: 106, distance: 11.2
click at [312, 114] on button "Settings" at bounding box center [315, 106] width 48 height 23
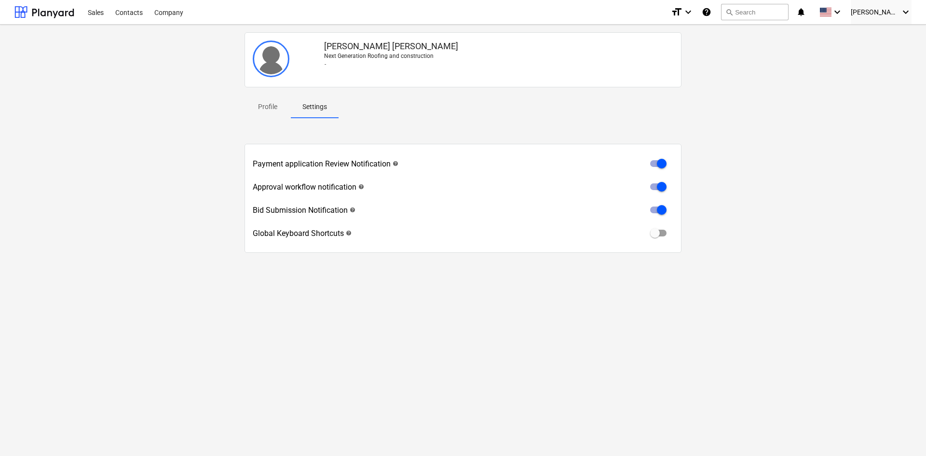
click at [314, 104] on p "Settings" at bounding box center [315, 107] width 25 height 10
click at [270, 105] on p "Profile" at bounding box center [267, 107] width 23 height 10
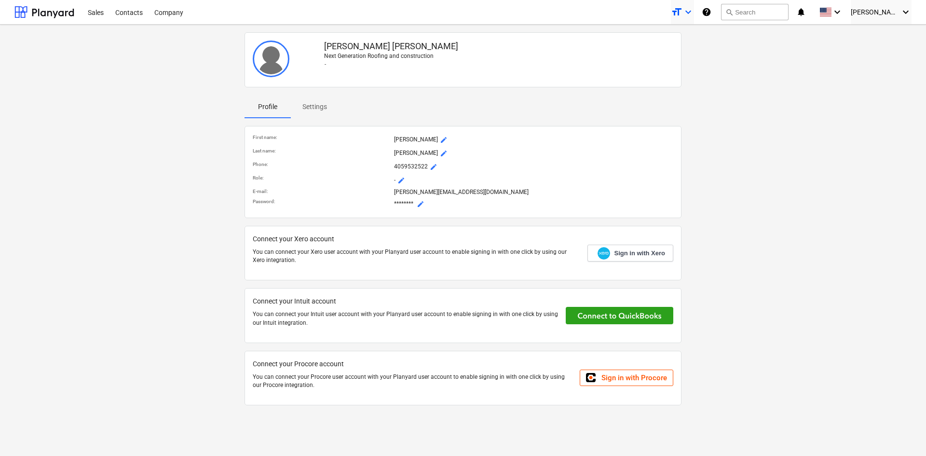
click at [694, 14] on icon "keyboard_arrow_down" at bounding box center [689, 12] width 12 height 12
click at [889, 14] on span "[PERSON_NAME]" at bounding box center [875, 12] width 48 height 8
click at [757, 11] on div at bounding box center [463, 228] width 926 height 456
click at [162, 11] on div at bounding box center [463, 228] width 926 height 456
click at [134, 13] on div "Contacts" at bounding box center [129, 12] width 39 height 25
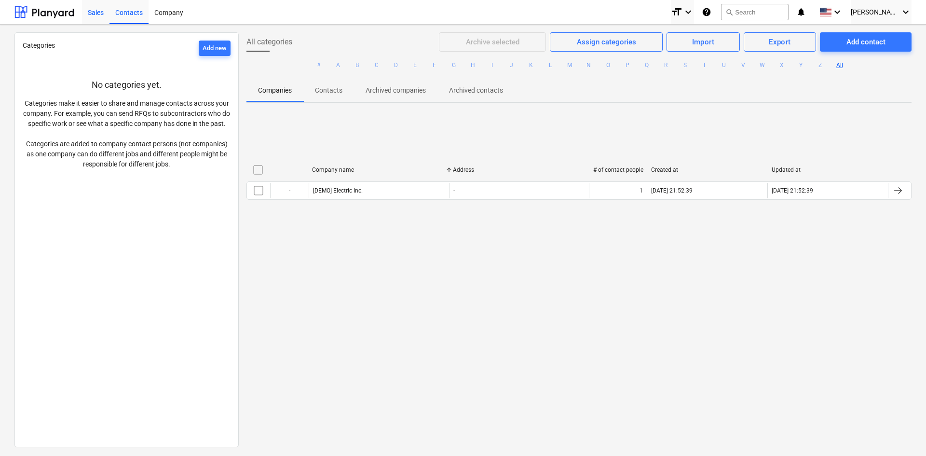
click at [99, 14] on div "Sales" at bounding box center [96, 12] width 28 height 25
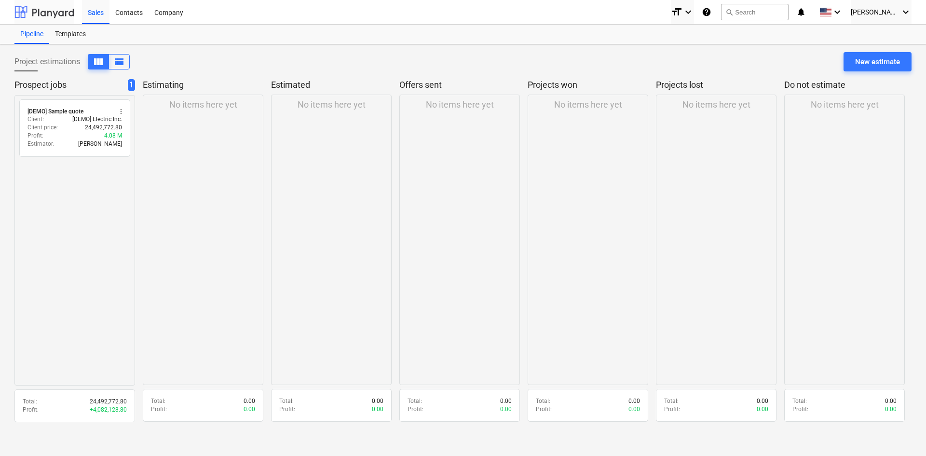
click at [26, 15] on div at bounding box center [44, 12] width 60 height 24
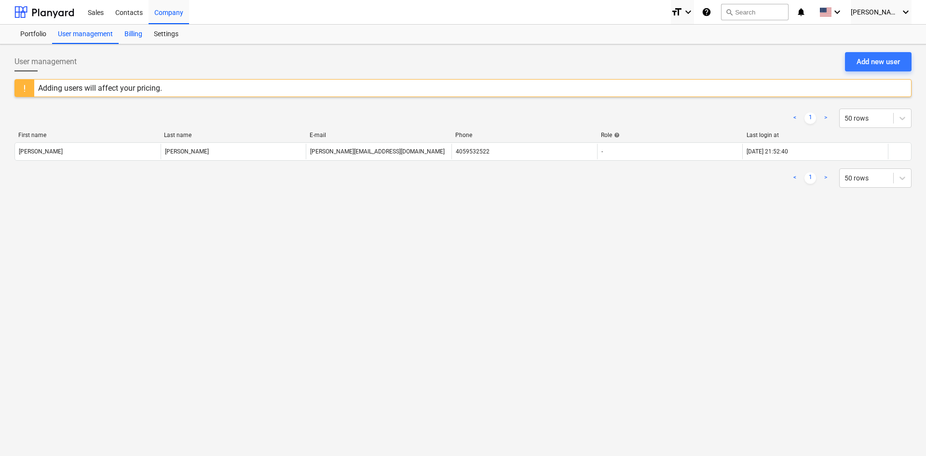
click at [135, 32] on div "Billing" at bounding box center [133, 34] width 29 height 19
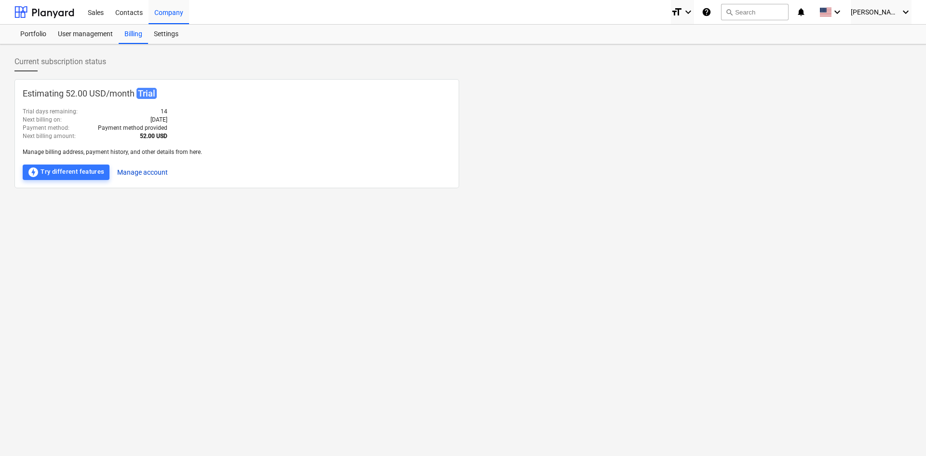
click at [127, 170] on button "Manage account" at bounding box center [142, 172] width 51 height 15
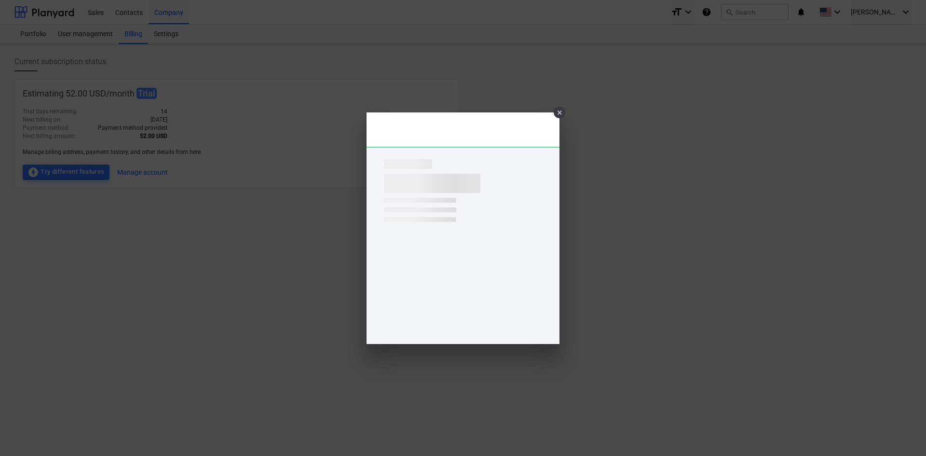
drag, startPoint x: 206, startPoint y: 244, endPoint x: 197, endPoint y: 222, distance: 23.6
click at [202, 230] on div "×" at bounding box center [463, 228] width 926 height 456
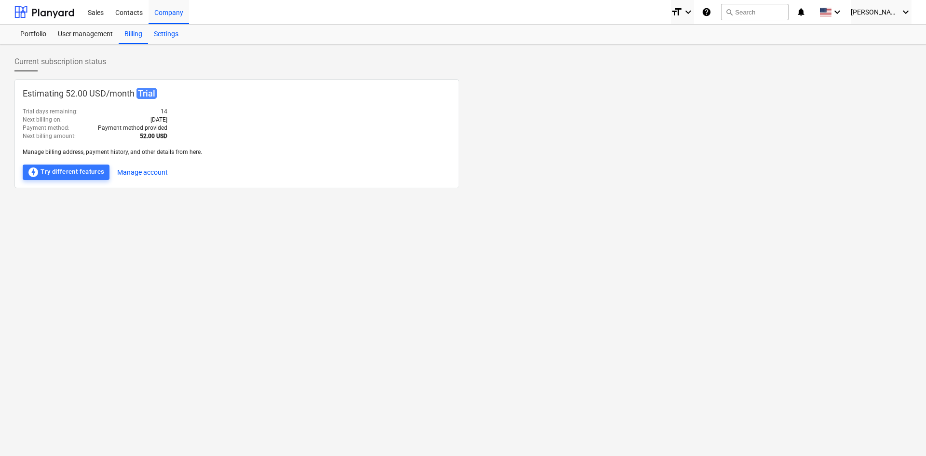
click at [164, 35] on div "Settings" at bounding box center [166, 34] width 36 height 19
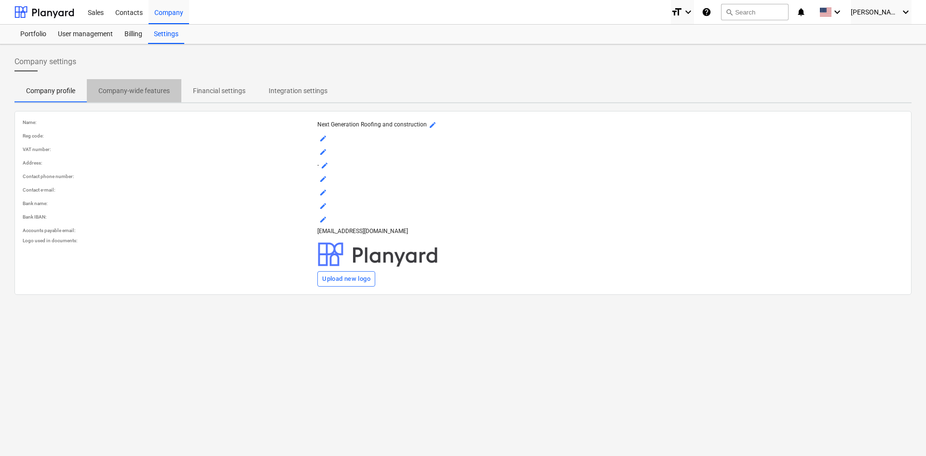
click at [139, 94] on p "Company-wide features" at bounding box center [133, 91] width 71 height 10
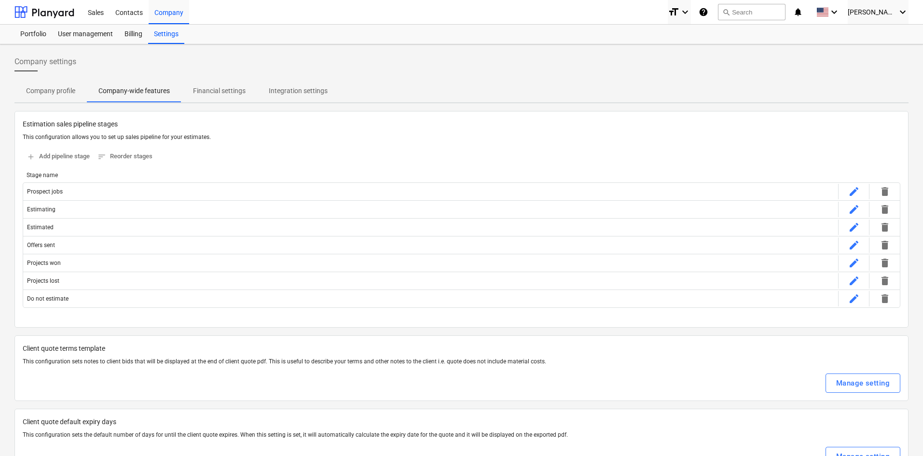
click at [217, 89] on p "Financial settings" at bounding box center [219, 91] width 53 height 10
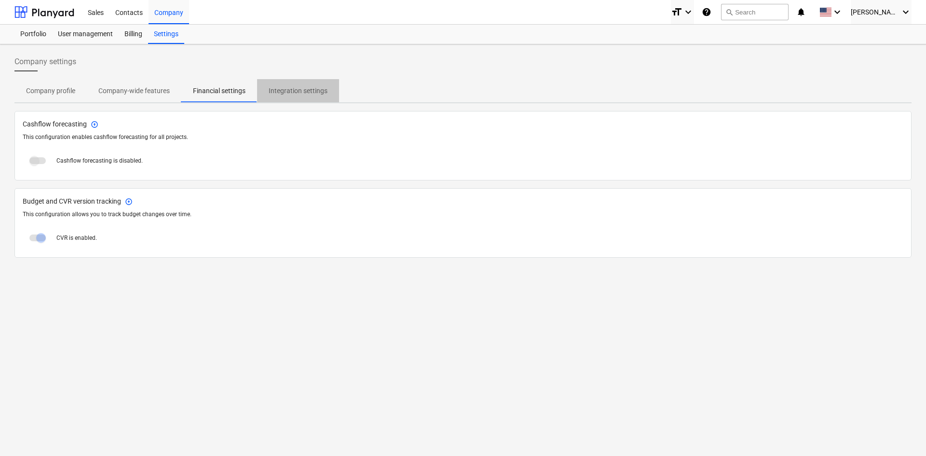
click at [303, 92] on p "Integration settings" at bounding box center [298, 91] width 59 height 10
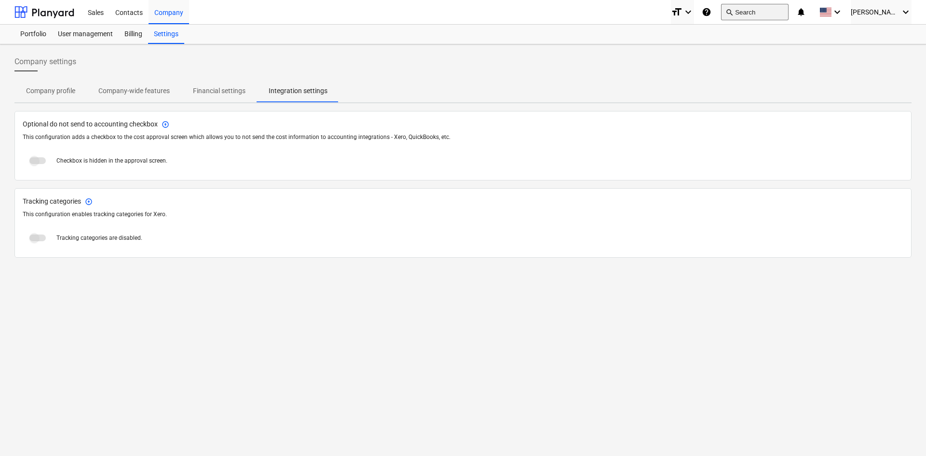
click at [754, 10] on button "search Search" at bounding box center [755, 12] width 68 height 16
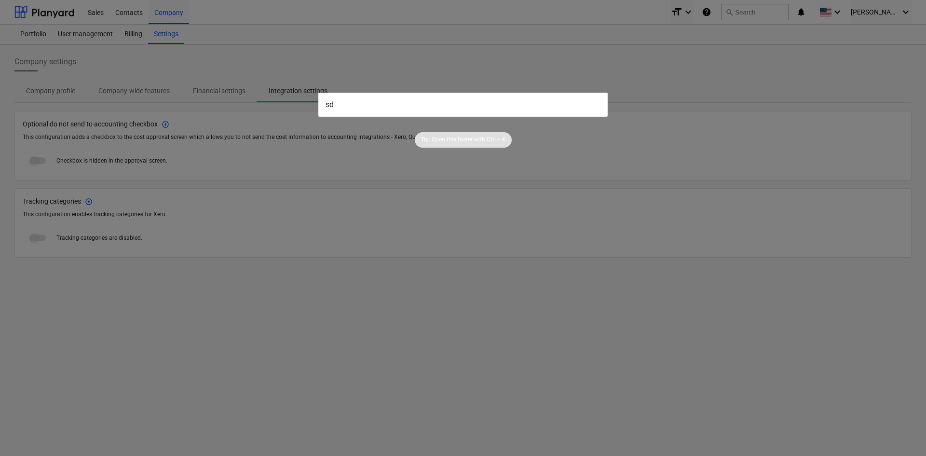
type input "s"
type input "help"
click at [392, 107] on input "help" at bounding box center [462, 105] width 289 height 24
click at [491, 145] on div "Tip: Open this faster with Ctrl + K" at bounding box center [463, 139] width 97 height 15
click at [492, 141] on p "Ctrl + K" at bounding box center [496, 140] width 19 height 8
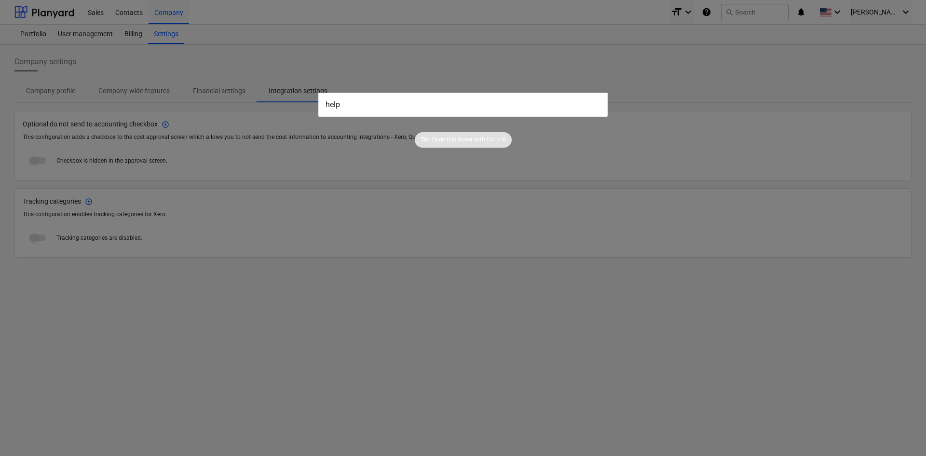
click at [492, 141] on p "Ctrl + K" at bounding box center [496, 140] width 19 height 8
drag, startPoint x: 360, startPoint y: 355, endPoint x: 371, endPoint y: 324, distance: 32.2
click at [360, 354] on div at bounding box center [463, 228] width 926 height 456
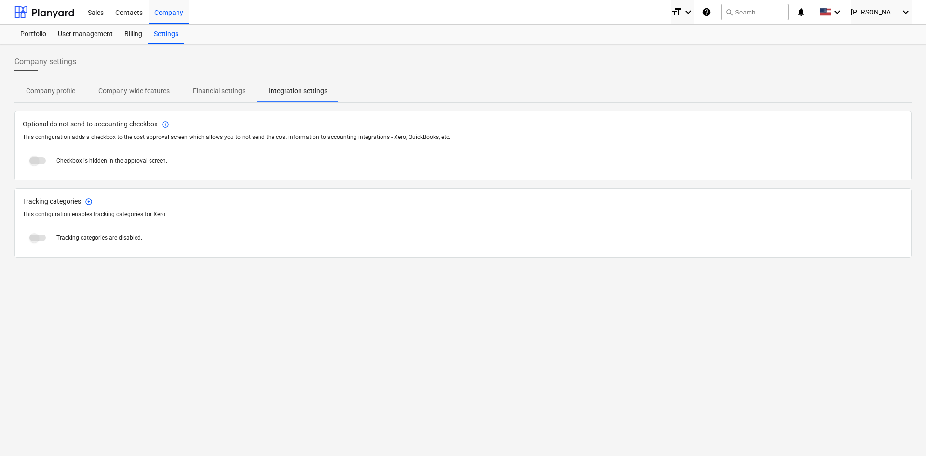
click at [712, 11] on icon "help" at bounding box center [707, 12] width 10 height 12
